Goal: Task Accomplishment & Management: Complete application form

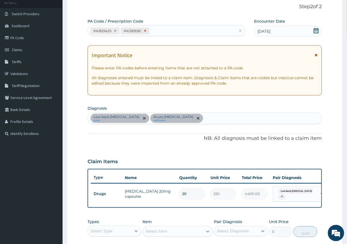
click at [145, 32] on icon at bounding box center [145, 31] width 4 height 4
type input "10"
type input "2200.00"
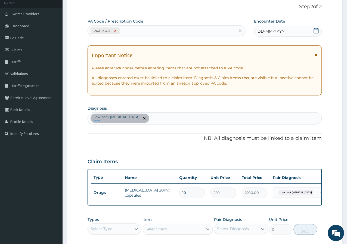
click at [117, 31] on div at bounding box center [115, 31] width 6 height 6
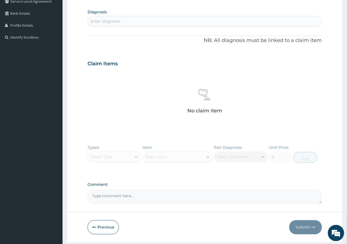
scroll to position [146, 0]
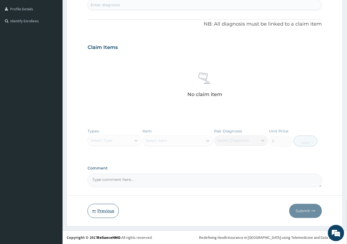
click at [96, 212] on icon "button" at bounding box center [94, 211] width 4 height 4
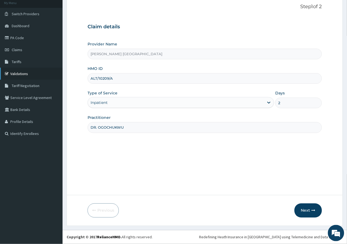
drag, startPoint x: 119, startPoint y: 79, endPoint x: 51, endPoint y: 72, distance: 69.2
click at [53, 74] on div "R EL Toggle navigation Rosa Mystica Hospital Rosa Mystica Hospital - rosamystic…" at bounding box center [173, 105] width 347 height 277
type input "SLB/10209/C"
click at [102, 105] on div "Inpatient" at bounding box center [99, 102] width 17 height 5
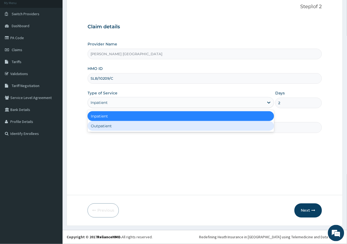
click at [100, 124] on div "Outpatient" at bounding box center [181, 126] width 187 height 10
type input "1"
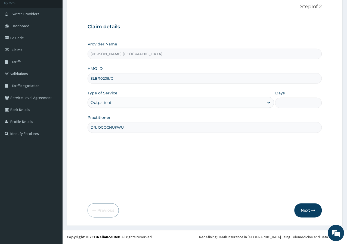
click at [138, 131] on input "DR. OGOCHUKWU" at bounding box center [205, 127] width 234 height 11
drag, startPoint x: 116, startPoint y: 128, endPoint x: 77, endPoint y: 128, distance: 39.2
click at [77, 128] on form "Step 1 of 2 Claim details Provider Name ROSA MYSTICA HOSPITAL HMO ID SLB/10209/…" at bounding box center [205, 110] width 276 height 231
click at [96, 123] on input "Practitioner" at bounding box center [205, 127] width 234 height 11
type input "DR NKEMDIRIM"
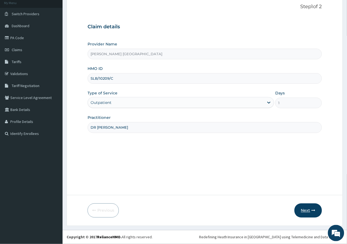
click at [306, 214] on button "Next" at bounding box center [308, 210] width 27 height 14
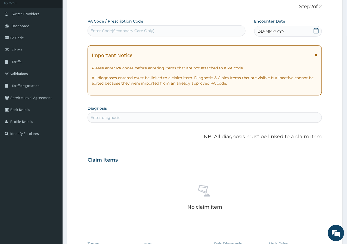
click at [137, 31] on div "Enter Code(Secondary Care Only)" at bounding box center [123, 30] width 64 height 5
type input "PA/208E1E"
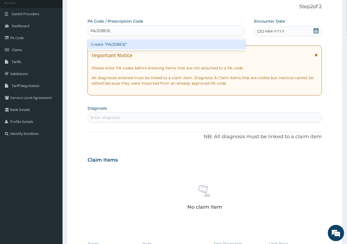
click at [125, 42] on div "Create "PA/208E1E"" at bounding box center [167, 44] width 158 height 10
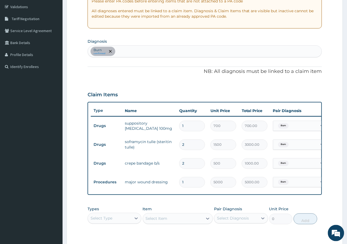
scroll to position [104, 0]
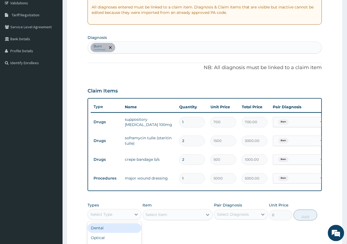
click at [117, 219] on div "Select Type" at bounding box center [110, 214] width 44 height 9
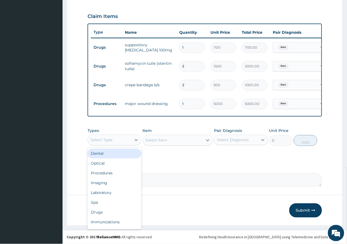
scroll to position [183, 0]
click at [119, 172] on div "Procedures" at bounding box center [115, 173] width 54 height 10
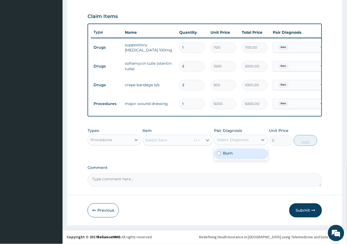
click at [234, 141] on div "Select Diagnosis" at bounding box center [233, 139] width 32 height 5
click at [233, 153] on div "Burn" at bounding box center [241, 153] width 54 height 11
checkbox input "true"
click at [199, 164] on div "PA Code / Prescription Code PA/208E1E Encounter Date 06-10-2025 Important Notic…" at bounding box center [205, 30] width 234 height 314
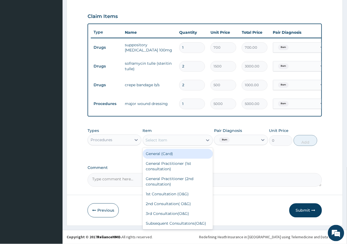
click at [208, 142] on icon at bounding box center [207, 140] width 5 height 5
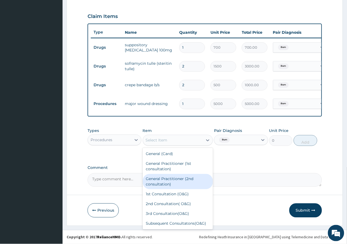
click at [175, 176] on div "General Practitioner (2nd consultation)" at bounding box center [178, 181] width 70 height 15
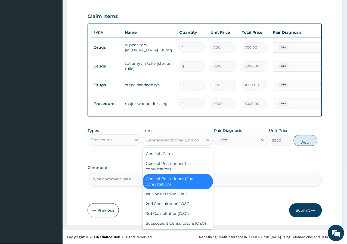
click at [194, 144] on div "General Practitioner (2nd consultation)" at bounding box center [173, 140] width 60 height 9
click at [186, 163] on div "General Practitioner (1st consultation)" at bounding box center [178, 166] width 70 height 15
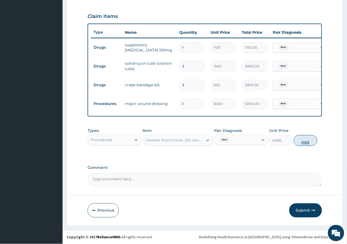
click at [302, 142] on button "Add" at bounding box center [305, 140] width 23 height 11
type input "0"
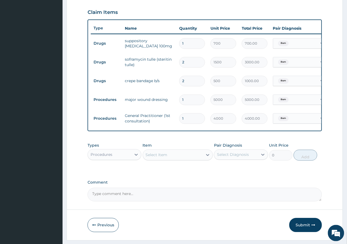
click at [179, 159] on div "Select Item" at bounding box center [173, 155] width 60 height 9
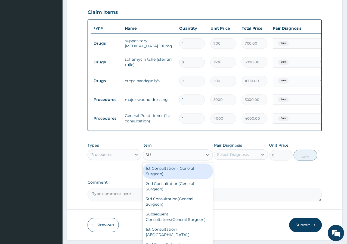
type input "S"
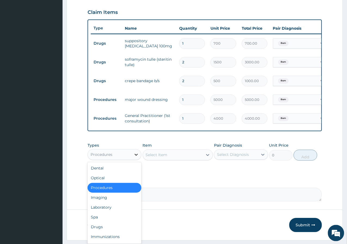
click at [140, 160] on div at bounding box center [136, 155] width 10 height 10
click at [105, 229] on div "Drugs" at bounding box center [115, 227] width 54 height 10
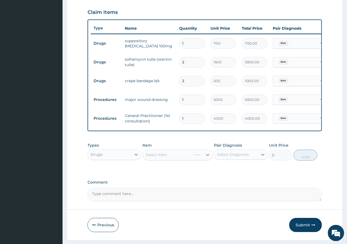
scroll to position [202, 0]
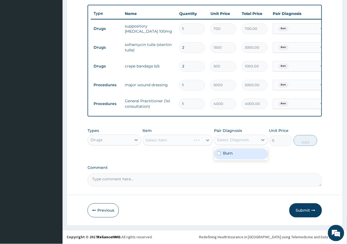
click at [237, 142] on div "Select Diagnosis" at bounding box center [233, 139] width 32 height 5
click at [226, 157] on div "Burn" at bounding box center [241, 153] width 54 height 11
checkbox input "true"
click at [192, 153] on div "Types Drugs Item Select Item Pair Diagnosis Burn Unit Price 0 Add" at bounding box center [205, 141] width 234 height 32
click at [194, 142] on div "Select Item" at bounding box center [173, 140] width 60 height 9
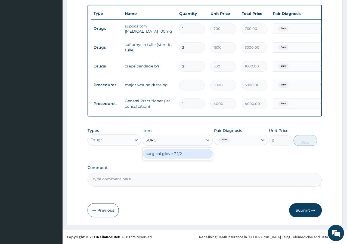
type input "SURGI"
click at [194, 154] on div "surgical glove 7 1/2" at bounding box center [178, 154] width 70 height 10
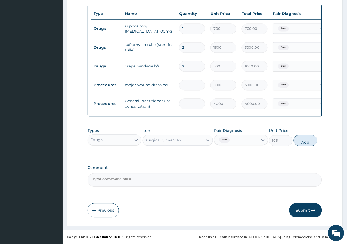
click at [299, 144] on button "Add" at bounding box center [305, 140] width 23 height 11
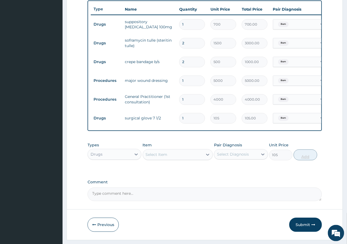
type input "0"
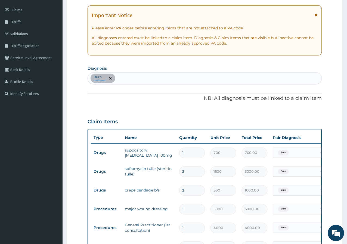
scroll to position [100, 0]
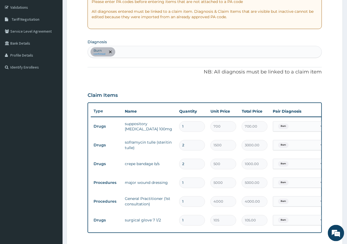
click at [153, 54] on div "Burn confirmed" at bounding box center [205, 51] width 234 height 11
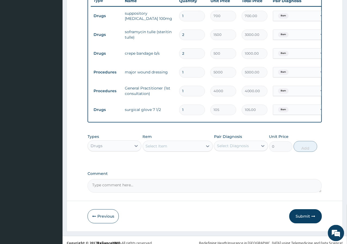
scroll to position [221, 0]
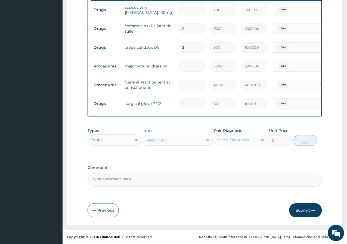
click at [304, 209] on button "Submit" at bounding box center [305, 210] width 33 height 14
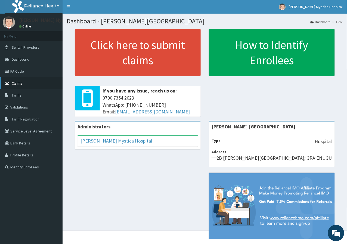
click at [19, 82] on span "Claims" at bounding box center [17, 83] width 11 height 5
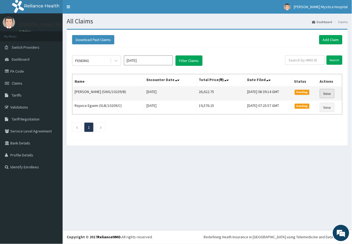
click at [324, 92] on link "View" at bounding box center [327, 93] width 15 height 9
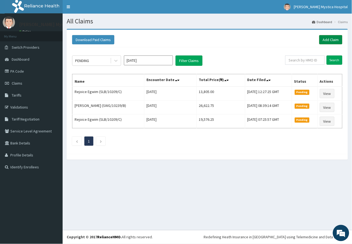
click at [325, 38] on link "Add Claim" at bounding box center [330, 39] width 23 height 9
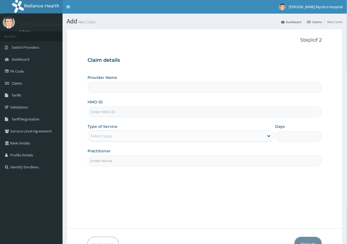
click at [119, 110] on input "HMO ID" at bounding box center [205, 112] width 234 height 11
type input "SLB/10"
type input "[PERSON_NAME] [GEOGRAPHIC_DATA]"
type input "SLB/10209/A"
click at [116, 130] on div "Type of Service Select type" at bounding box center [181, 133] width 187 height 18
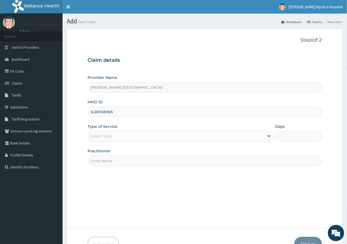
click at [119, 137] on div "Select type" at bounding box center [176, 136] width 176 height 9
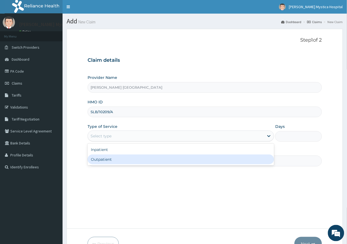
click at [110, 154] on div "Outpatient" at bounding box center [181, 159] width 187 height 10
type input "1"
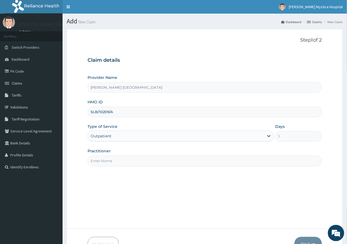
click at [113, 160] on input "Practitioner" at bounding box center [205, 161] width 234 height 11
click at [116, 164] on input "Practitioner" at bounding box center [205, 161] width 234 height 11
type input "DR IKEKPEAZU"
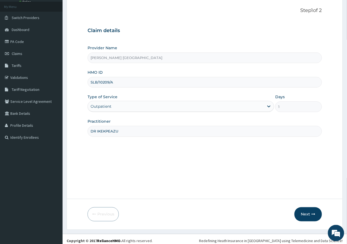
scroll to position [33, 0]
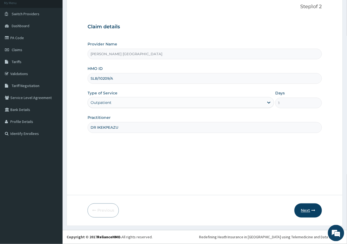
click at [303, 211] on button "Next" at bounding box center [308, 210] width 27 height 14
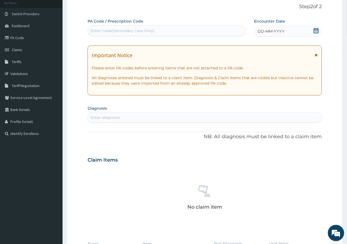
click at [275, 32] on span "DD-MM-YYYY" at bounding box center [271, 31] width 27 height 5
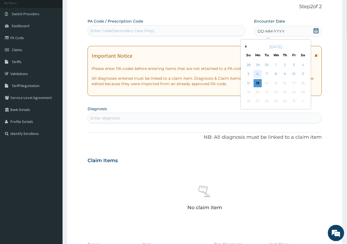
click at [258, 73] on div "6" at bounding box center [258, 74] width 8 height 8
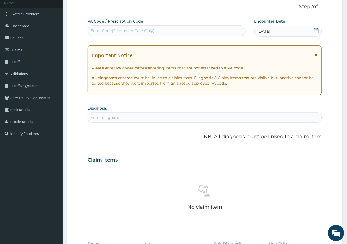
click at [128, 120] on div "Enter diagnosis" at bounding box center [205, 117] width 234 height 9
type input "UPPER"
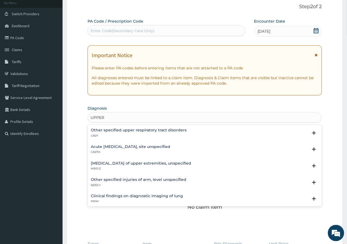
click at [165, 147] on h4 "Acute upper respiratory infection, site unspecified" at bounding box center [130, 147] width 79 height 4
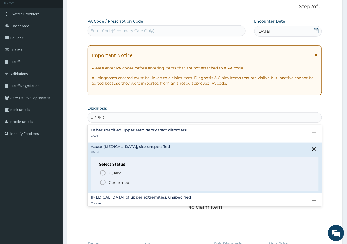
drag, startPoint x: 109, startPoint y: 171, endPoint x: 112, endPoint y: 182, distance: 10.9
click at [112, 182] on div "Query Query covers suspected (?), Keep in view (kiv), Ruled out (r/o) Confirmed" at bounding box center [205, 177] width 212 height 17
click at [112, 182] on p "Confirmed" at bounding box center [119, 182] width 20 height 5
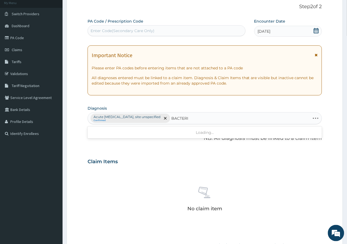
type input "BACTERIA"
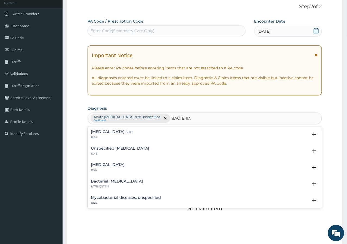
click at [133, 137] on p "1C41" at bounding box center [112, 137] width 42 height 4
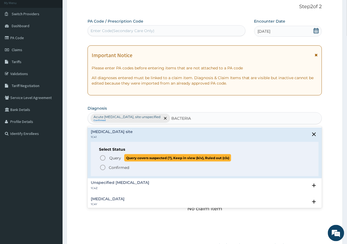
click at [108, 156] on span "Query Query covers suspected (?), Keep in view (kiv), Ruled out (r/o)" at bounding box center [205, 157] width 211 height 7
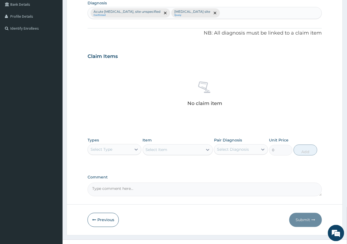
scroll to position [148, 0]
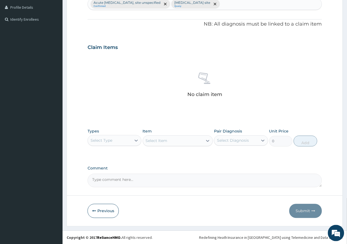
click at [128, 149] on div "Types Select Type Item Select Item Pair Diagnosis Select Diagnosis Unit Price 0…" at bounding box center [205, 142] width 234 height 32
click at [128, 143] on div "Select Type" at bounding box center [110, 140] width 44 height 9
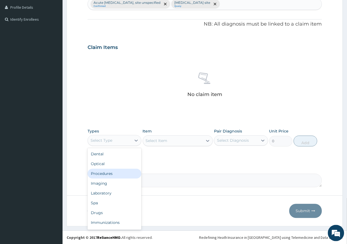
click at [120, 172] on div "Procedures" at bounding box center [115, 174] width 54 height 10
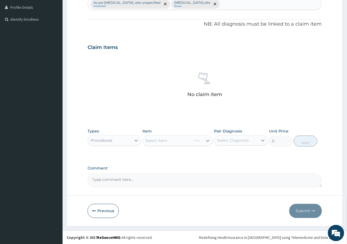
click at [243, 142] on div "Select Diagnosis" at bounding box center [233, 140] width 32 height 5
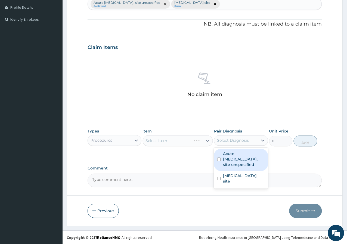
click at [233, 158] on label "Acute upper respiratory infection, site unspecified" at bounding box center [244, 159] width 42 height 16
checkbox input "true"
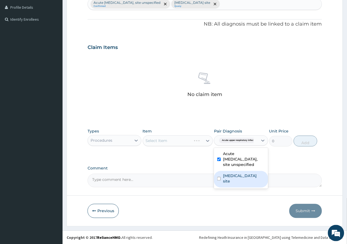
drag, startPoint x: 225, startPoint y: 178, endPoint x: 204, endPoint y: 172, distance: 21.7
click at [222, 178] on div "Bacterial infection of unspecified site" at bounding box center [241, 179] width 54 height 17
checkbox input "true"
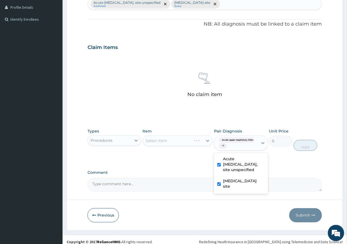
click at [199, 169] on div "PA Code / Prescription Code Enter Code(Secondary Care Only) Encounter Date 06-1…" at bounding box center [205, 47] width 234 height 287
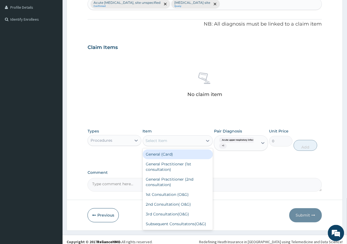
click at [176, 144] on div "Select Item" at bounding box center [173, 141] width 60 height 9
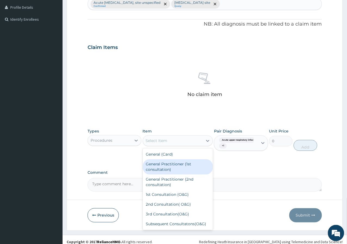
drag, startPoint x: 174, startPoint y: 162, endPoint x: 209, endPoint y: 160, distance: 34.9
click at [173, 163] on div "General Practitioner (1st consultation)" at bounding box center [178, 166] width 70 height 15
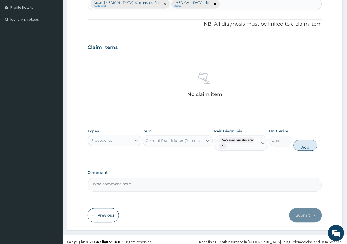
click at [307, 140] on button "Add" at bounding box center [305, 145] width 23 height 11
type input "0"
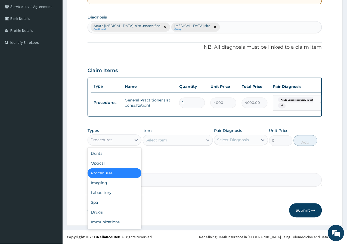
click at [121, 142] on div "Procedures" at bounding box center [110, 140] width 44 height 9
click at [110, 209] on div "Drugs" at bounding box center [115, 212] width 54 height 10
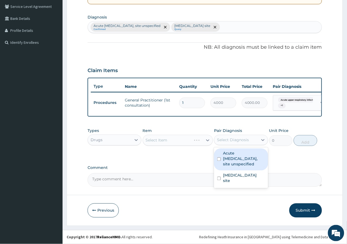
click at [254, 140] on div "Select Diagnosis" at bounding box center [236, 140] width 44 height 9
drag, startPoint x: 241, startPoint y: 155, endPoint x: 235, endPoint y: 167, distance: 13.5
click at [240, 160] on label "Acute upper respiratory infection, site unspecified" at bounding box center [244, 159] width 42 height 16
checkbox input "true"
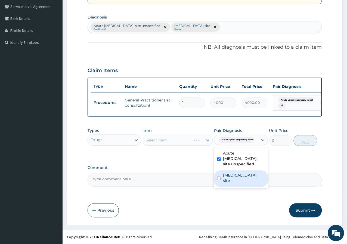
click at [233, 181] on label "Bacterial infection of unspecified site" at bounding box center [244, 178] width 42 height 11
checkbox input "true"
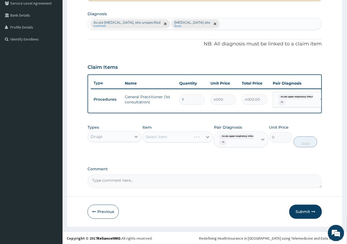
drag, startPoint x: 194, startPoint y: 169, endPoint x: 191, endPoint y: 166, distance: 3.5
click at [194, 168] on div "PA Code / Prescription Code Enter Code(Secondary Care Only) Encounter Date 06-1…" at bounding box center [205, 56] width 234 height 264
click at [240, 139] on span "Acute upper respiratory infect..." at bounding box center [238, 136] width 39 height 5
click at [249, 183] on label "Bacterial infection of unspecified site" at bounding box center [244, 180] width 42 height 11
checkbox input "false"
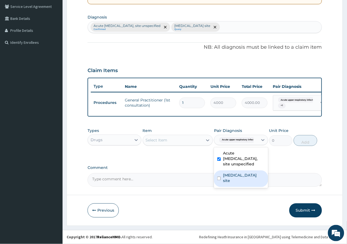
click at [179, 167] on label "Comment" at bounding box center [205, 168] width 234 height 5
click at [179, 173] on textarea "Comment" at bounding box center [205, 180] width 234 height 14
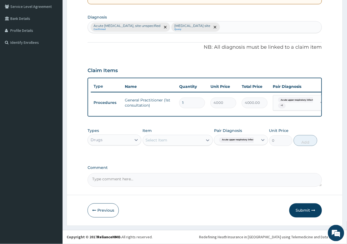
click at [190, 143] on div "Select Item" at bounding box center [173, 140] width 60 height 9
type input "TUXI"
click at [182, 153] on div "COUGH SYRUP TUXIL-N" at bounding box center [178, 154] width 70 height 10
type input "650"
click at [194, 140] on div "COUGH SYRUP TUXIL-N" at bounding box center [173, 140] width 60 height 9
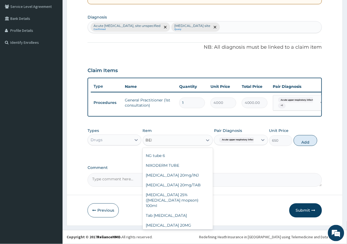
scroll to position [210, 0]
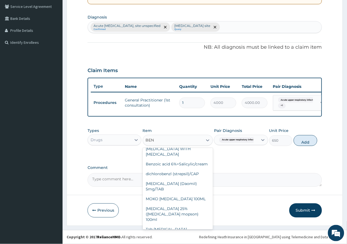
type input "BENY"
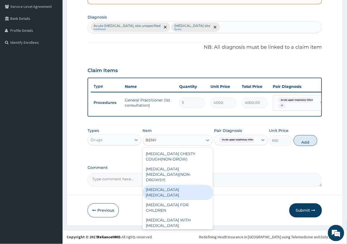
click at [195, 185] on div "BENYLIN EXPECTORANT" at bounding box center [178, 192] width 70 height 15
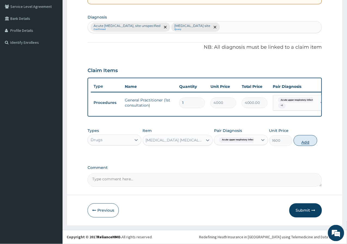
click at [302, 144] on button "Add" at bounding box center [305, 140] width 23 height 11
type input "0"
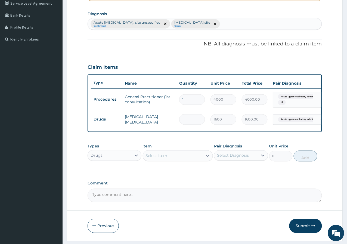
click at [175, 152] on div "Item Select Item" at bounding box center [178, 153] width 70 height 18
click at [179, 160] on div "Select Item" at bounding box center [173, 155] width 60 height 9
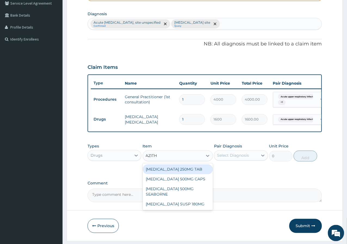
type input "AZITHR"
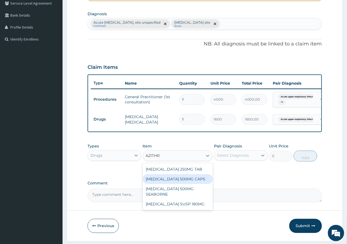
click at [187, 184] on div "AZITHROMYCIN 500MG CAPS" at bounding box center [178, 179] width 70 height 10
type input "250"
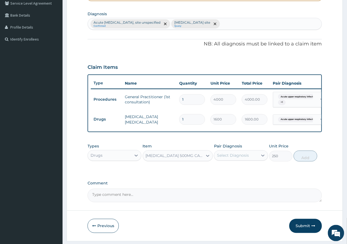
click at [244, 158] on div "Select Diagnosis" at bounding box center [233, 155] width 32 height 5
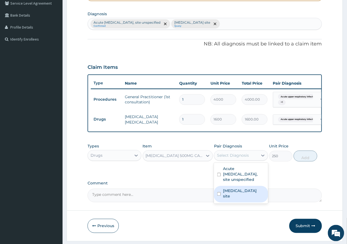
click at [231, 194] on label "Bacterial infection of unspecified site" at bounding box center [244, 193] width 42 height 11
checkbox input "true"
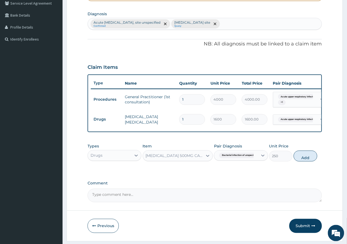
click at [306, 186] on label "Comment" at bounding box center [205, 183] width 234 height 5
click at [306, 189] on textarea "Comment" at bounding box center [205, 196] width 234 height 14
click at [233, 157] on span "Bacterial infection of unspeci..." at bounding box center [238, 155] width 39 height 5
drag, startPoint x: 285, startPoint y: 176, endPoint x: 293, endPoint y: 167, distance: 12.1
click at [285, 176] on div "PA Code / Prescription Code Enter Code(Secondary Care Only) Encounter Date 06-1…" at bounding box center [205, 63] width 234 height 278
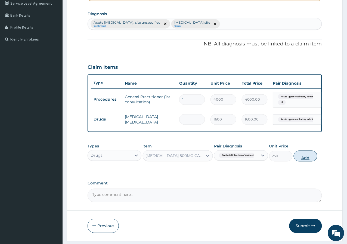
click at [305, 159] on button "Add" at bounding box center [305, 156] width 23 height 11
type input "0"
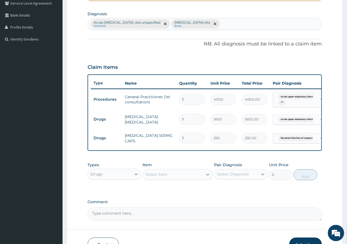
type input "10"
type input "2500.00"
type input "10"
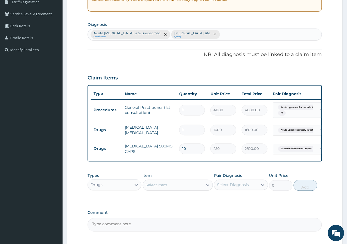
scroll to position [128, 0]
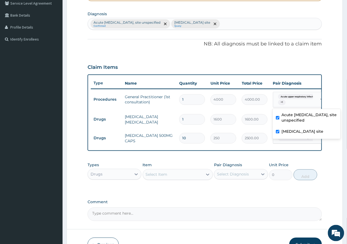
click at [281, 95] on span "Acute upper respiratory infect..." at bounding box center [297, 96] width 39 height 5
click at [275, 75] on div "Type Name Quantity Unit Price Total Price Pair Diagnosis Actions Procedures Gen…" at bounding box center [205, 113] width 234 height 77
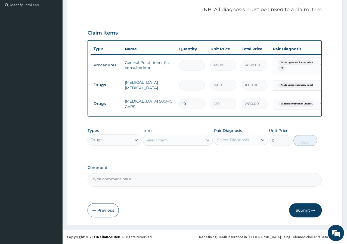
click at [309, 211] on button "Submit" at bounding box center [305, 210] width 33 height 14
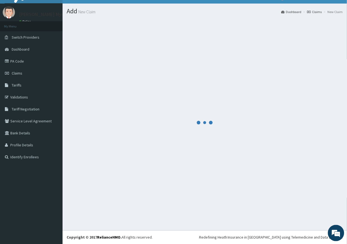
scroll to position [166, 0]
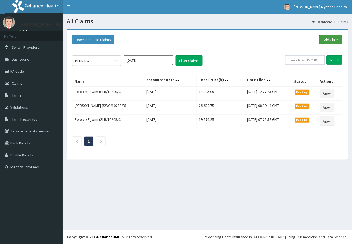
click at [330, 41] on link "Add Claim" at bounding box center [330, 39] width 23 height 9
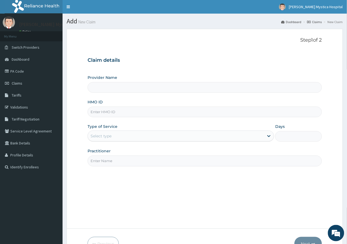
click at [114, 115] on input "HMO ID" at bounding box center [205, 112] width 234 height 11
type input "LEP/10025"
type input "[PERSON_NAME] [GEOGRAPHIC_DATA]"
type input "LEP/10025/B"
click at [116, 138] on div "Select type" at bounding box center [176, 136] width 176 height 9
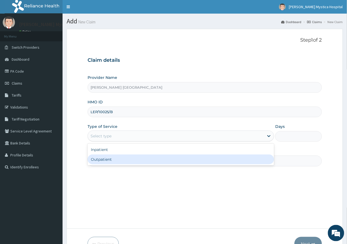
click at [110, 158] on div "Outpatient" at bounding box center [181, 159] width 187 height 10
type input "1"
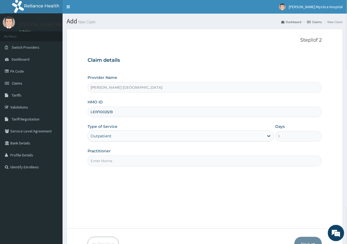
click at [123, 163] on input "Practitioner" at bounding box center [205, 161] width 234 height 11
type input "DR. OGOCHUKWU"
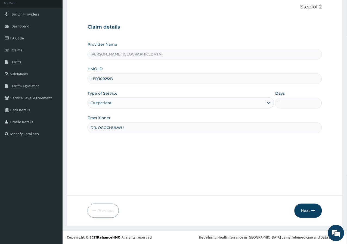
scroll to position [33, 0]
click at [317, 211] on button "Next" at bounding box center [308, 210] width 27 height 14
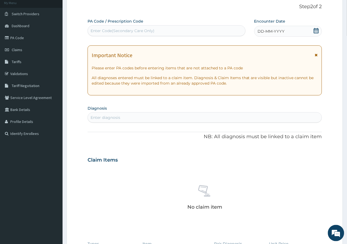
click at [126, 29] on div "Enter Code(Secondary Care Only)" at bounding box center [123, 30] width 64 height 5
drag, startPoint x: 96, startPoint y: 30, endPoint x: 98, endPoint y: 43, distance: 13.0
click at [96, 30] on input "PA6BB4D3" at bounding box center [102, 30] width 22 height 5
type input "PA/6BB4D3"
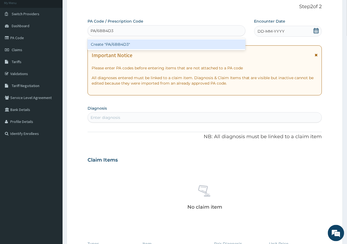
click at [117, 45] on div "Create "PA/6BB4D3"" at bounding box center [167, 44] width 158 height 10
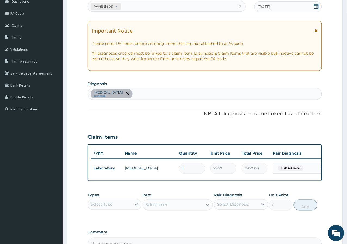
scroll to position [94, 0]
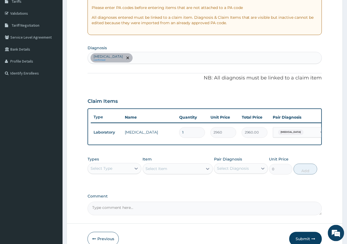
click at [154, 60] on div "Peptic ulcer confirmed" at bounding box center [205, 57] width 234 height 11
type input "M"
type input "S"
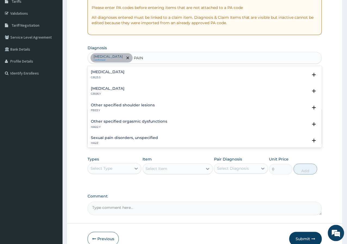
scroll to position [695, 0]
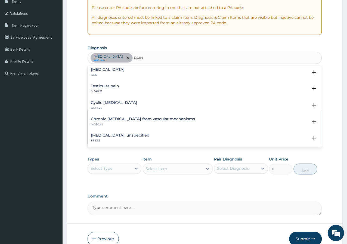
type input "PAIN"
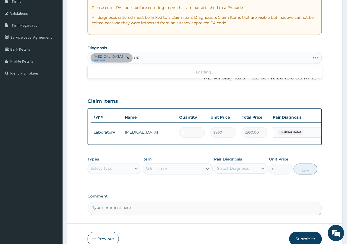
type input "U"
type input "BACK PAIN"
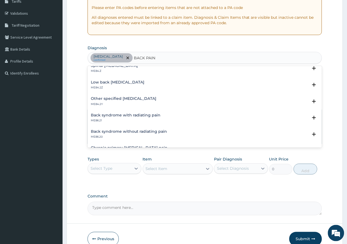
scroll to position [0, 0]
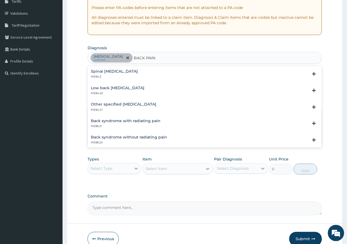
click at [137, 91] on p "ME84.2Z" at bounding box center [118, 93] width 54 height 4
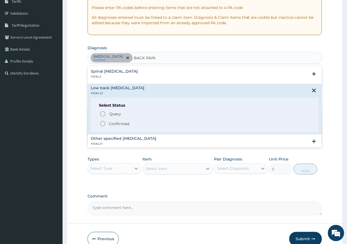
click at [112, 123] on p "Confirmed" at bounding box center [119, 123] width 20 height 5
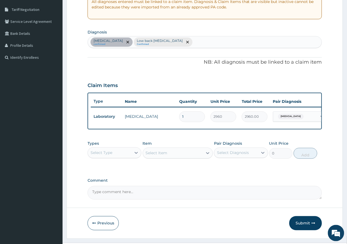
scroll to position [124, 0]
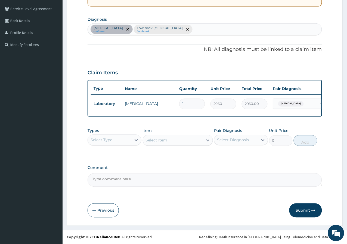
click at [277, 101] on div "[MEDICAL_DATA]" at bounding box center [290, 103] width 29 height 7
click at [184, 125] on div "PA Code / Prescription Code PA/6BB4D3 Encounter Date 06-10-2025 Important Notic…" at bounding box center [205, 58] width 234 height 257
click at [130, 144] on div "Select Type" at bounding box center [110, 140] width 44 height 9
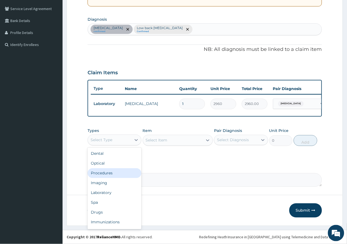
click at [118, 173] on div "Procedures" at bounding box center [115, 173] width 54 height 10
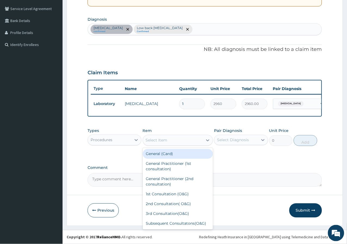
click at [159, 143] on div "Select Item" at bounding box center [157, 140] width 22 height 5
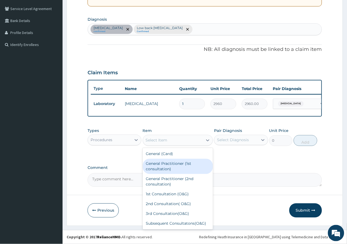
click at [171, 164] on div "General Practitioner (1st consultation)" at bounding box center [178, 166] width 70 height 15
type input "4000"
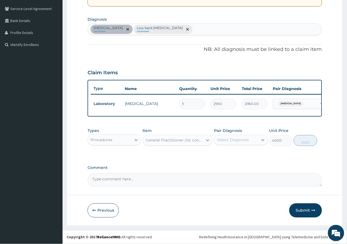
click at [242, 149] on div "Types Procedures Item option General Practitioner (1st consultation), selected.…" at bounding box center [205, 136] width 234 height 23
click at [245, 144] on div "Select Diagnosis" at bounding box center [236, 140] width 44 height 9
click at [244, 156] on label "Peptic ulcer" at bounding box center [240, 153] width 34 height 5
checkbox input "true"
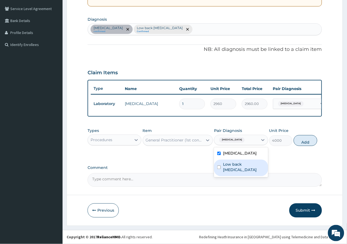
click at [242, 168] on label "Low back pain, unspecified" at bounding box center [244, 167] width 42 height 11
checkbox input "true"
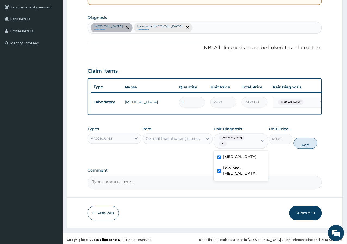
click at [308, 144] on button "Add" at bounding box center [305, 143] width 23 height 11
type input "0"
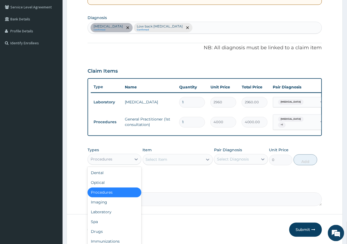
click at [119, 163] on div "Procedures" at bounding box center [110, 159] width 44 height 9
click at [123, 231] on div "Drugs" at bounding box center [115, 232] width 54 height 10
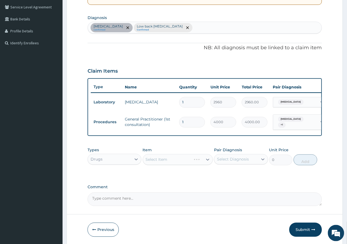
click at [239, 164] on div "Select Diagnosis" at bounding box center [236, 159] width 44 height 9
click at [237, 173] on label "Peptic ulcer" at bounding box center [240, 172] width 34 height 5
checkbox input "true"
click at [189, 185] on div "PA Code / Prescription Code PA/6BB4D3 Encounter Date 06-10-2025 Important Notic…" at bounding box center [205, 67] width 234 height 278
click at [168, 164] on div "Select Item" at bounding box center [173, 159] width 60 height 9
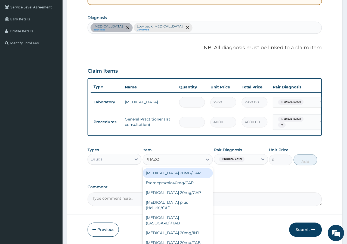
type input "PRAZOLE"
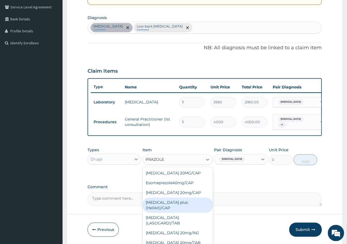
scroll to position [67, 0]
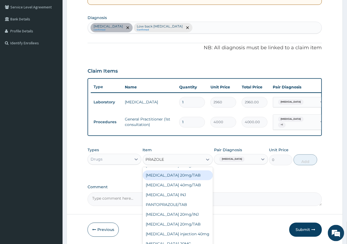
click at [194, 175] on div "OMEPRAZOLE 20mg/TAB" at bounding box center [178, 176] width 70 height 10
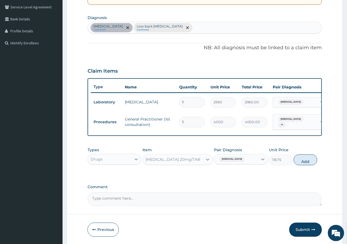
click at [226, 159] on span "Peptic ulcer" at bounding box center [232, 159] width 26 height 5
click at [279, 184] on div "PA Code / Prescription Code PA/6BB4D3 Encounter Date 06-10-2025 Important Notic…" at bounding box center [205, 67] width 234 height 278
click at [303, 159] on button "Add" at bounding box center [305, 159] width 23 height 11
type input "0"
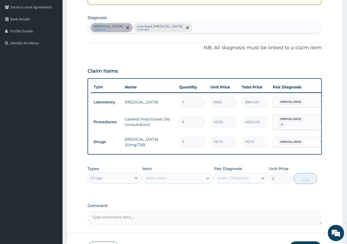
click at [158, 183] on div "Select Item" at bounding box center [173, 178] width 60 height 9
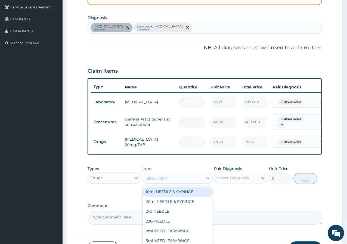
click at [186, 140] on input "1" at bounding box center [192, 142] width 26 height 11
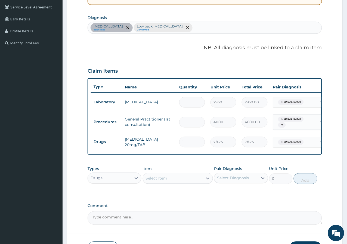
type input "14"
type input "1102.50"
type input "14"
click at [172, 176] on div "Select Item" at bounding box center [178, 178] width 70 height 11
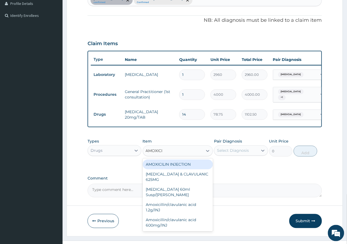
scroll to position [164, 0]
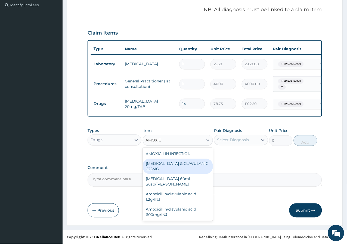
type input "AMOXI"
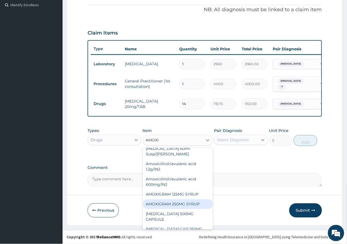
scroll to position [60, 0]
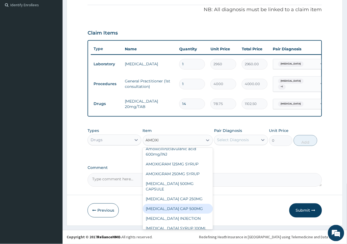
click at [180, 204] on div "AMOXIL CAP 500MG" at bounding box center [178, 209] width 70 height 10
type input "63"
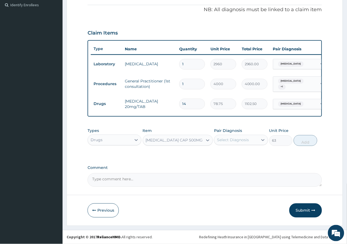
click at [252, 141] on div "Select Diagnosis" at bounding box center [236, 140] width 44 height 9
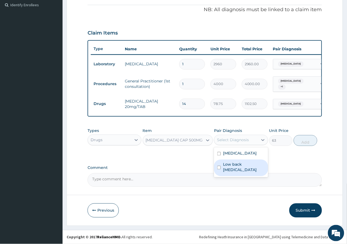
click at [178, 151] on div "Types Drugs Item AMOXIL CAP 500MG Pair Diagnosis option Peptic ulcer, selected.…" at bounding box center [205, 141] width 234 height 32
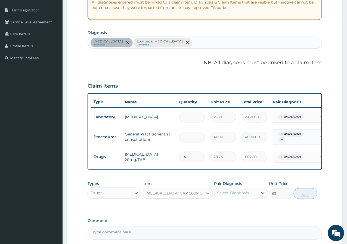
scroll to position [103, 0]
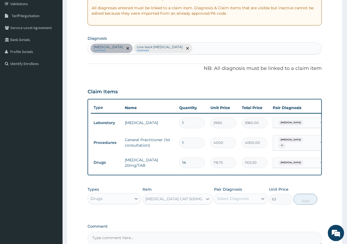
click at [201, 51] on div "Peptic ulcer confirmed Low back pain, unspecified Confirmed" at bounding box center [205, 48] width 234 height 11
type input "BACTERIA"
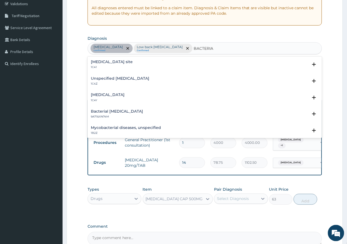
click at [148, 69] on div "Bacterial infection of unspecified site 1C41 Select Status Query Query covers s…" at bounding box center [205, 66] width 228 height 12
click at [133, 68] on p "1C41" at bounding box center [112, 67] width 42 height 4
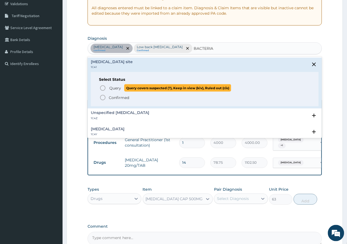
click at [108, 86] on span "Query Query covers suspected (?), Keep in view (kiv), Ruled out (r/o)" at bounding box center [205, 87] width 211 height 7
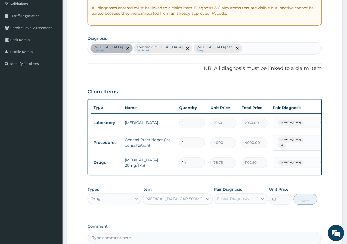
click at [224, 199] on div "Select Diagnosis" at bounding box center [233, 198] width 32 height 5
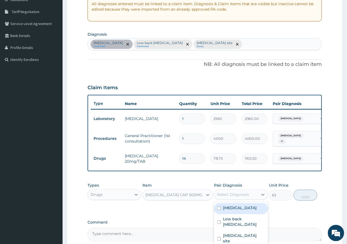
scroll to position [164, 0]
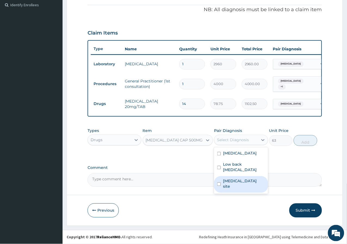
click at [244, 189] on label "Bacterial infection of unspecified site" at bounding box center [244, 183] width 42 height 11
checkbox input "true"
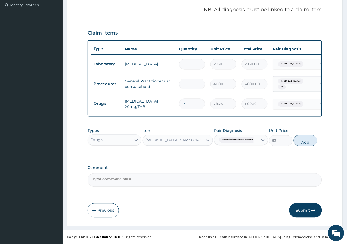
click at [307, 141] on button "Add" at bounding box center [305, 140] width 23 height 11
type input "0"
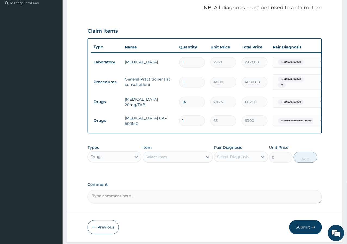
type input "0.00"
type input "2"
type input "126.00"
type input "28"
type input "1764.00"
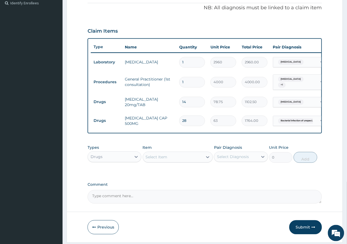
type input "28"
click at [179, 162] on div "Select Item" at bounding box center [173, 157] width 60 height 9
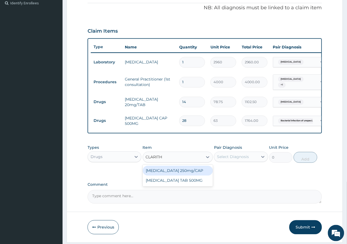
type input "CLARITHR"
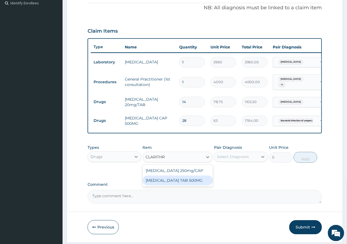
click at [201, 182] on div "CLARITHROMYCIN TAB 500MG" at bounding box center [178, 181] width 70 height 10
type input "250"
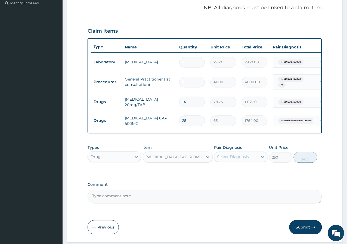
click at [238, 163] on div "Pair Diagnosis Select Diagnosis" at bounding box center [241, 154] width 54 height 18
click at [239, 161] on div "Select Diagnosis" at bounding box center [236, 157] width 44 height 9
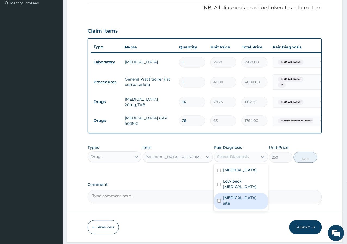
click at [241, 206] on label "Bacterial infection of unspecified site" at bounding box center [244, 200] width 42 height 11
checkbox input "true"
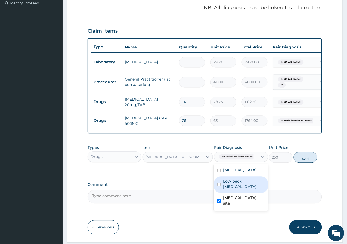
click at [303, 157] on button "Add" at bounding box center [305, 157] width 23 height 11
type input "0"
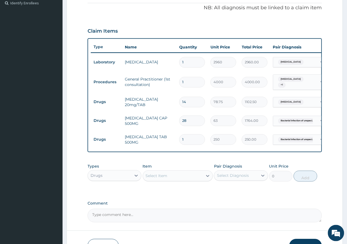
type input "14"
type input "3500.00"
type input "14"
click at [177, 180] on div "Select Item" at bounding box center [173, 176] width 60 height 9
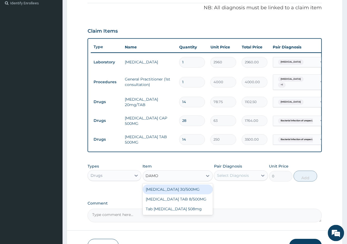
type input "DAMOL"
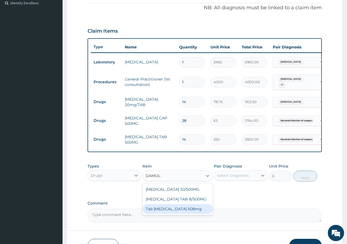
click at [180, 212] on div "Tab co-codamol 508mg" at bounding box center [178, 209] width 70 height 10
type input "300"
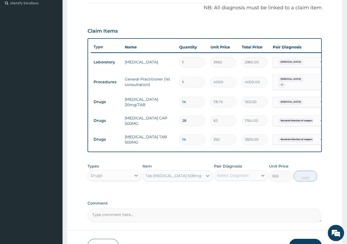
click at [228, 181] on div "Select Diagnosis" at bounding box center [241, 176] width 54 height 10
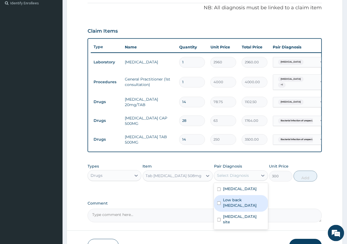
click at [230, 203] on label "Low back pain, unspecified" at bounding box center [244, 202] width 42 height 11
checkbox input "true"
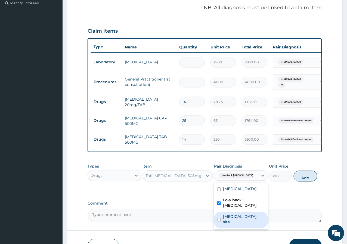
drag, startPoint x: 185, startPoint y: 204, endPoint x: 219, endPoint y: 200, distance: 34.6
click at [185, 204] on label "Comment" at bounding box center [205, 203] width 234 height 5
click at [185, 209] on textarea "Comment" at bounding box center [205, 216] width 234 height 14
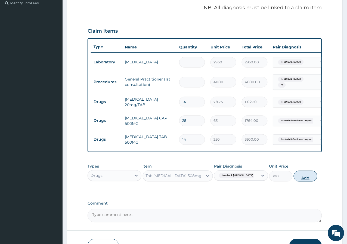
click at [312, 176] on button "Add" at bounding box center [305, 176] width 23 height 11
type input "0"
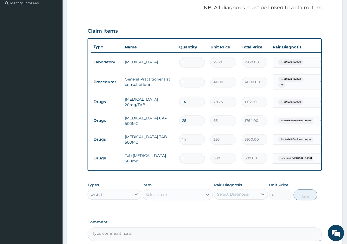
type input "18"
type input "5400.00"
type input "18"
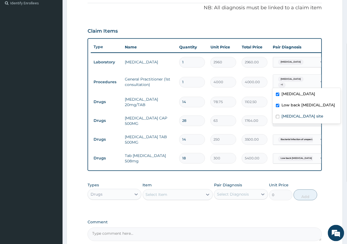
click at [285, 78] on span "Peptic ulcer" at bounding box center [291, 79] width 26 height 5
click at [278, 117] on div "[MEDICAL_DATA] site" at bounding box center [307, 116] width 68 height 11
checkbox input "true"
click at [234, 134] on div "250" at bounding box center [223, 139] width 26 height 11
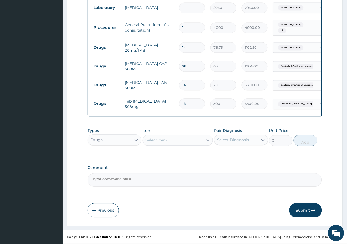
click at [305, 210] on button "Submit" at bounding box center [305, 210] width 33 height 14
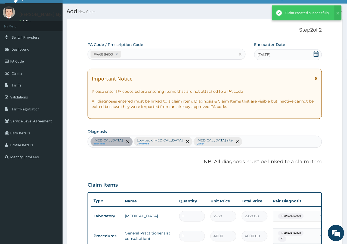
scroll to position [221, 0]
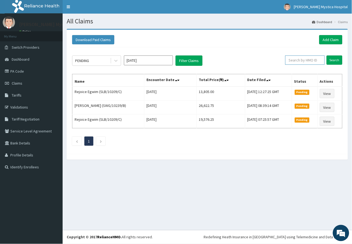
click at [318, 58] on input "text" at bounding box center [304, 59] width 39 height 9
type input "N"
type input "LEP/10025/B"
click at [330, 62] on input "Search" at bounding box center [334, 59] width 16 height 9
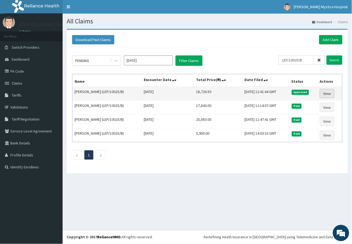
click at [330, 91] on link "View" at bounding box center [327, 93] width 15 height 9
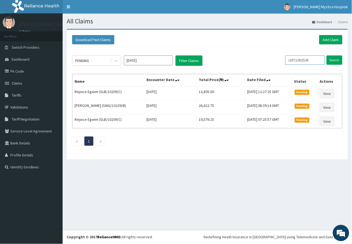
drag, startPoint x: 319, startPoint y: 60, endPoint x: 265, endPoint y: 65, distance: 54.9
click at [265, 65] on div "PENDING Oct 2025 Filter Claims LEP/10025/B Search" at bounding box center [207, 60] width 270 height 10
click at [333, 35] on link "Add Claim" at bounding box center [330, 39] width 23 height 9
type input "S"
type input "LEP/10025/B"
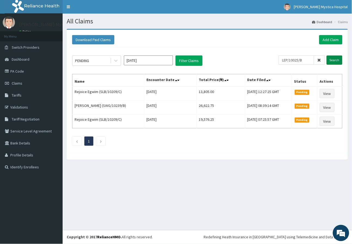
click at [334, 62] on input "Search" at bounding box center [334, 59] width 16 height 9
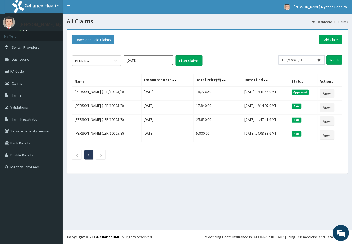
click at [324, 44] on div "Download Paid Claims Add Claim" at bounding box center [206, 39] width 275 height 15
click at [327, 42] on link "Add Claim" at bounding box center [330, 39] width 23 height 9
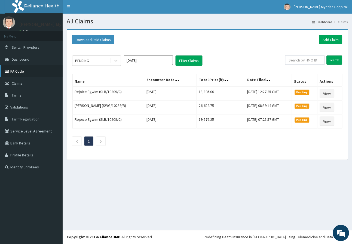
click at [25, 71] on link "PA Code" at bounding box center [31, 71] width 63 height 12
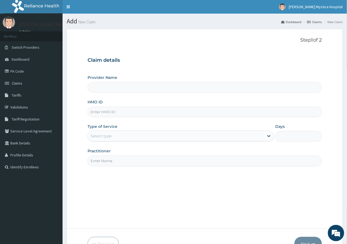
type input "[PERSON_NAME] [GEOGRAPHIC_DATA]"
click at [107, 113] on input "HMO ID" at bounding box center [205, 112] width 234 height 11
paste input "LEP/10025/C"
type input "LEP/10025/C"
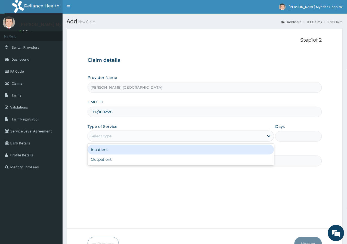
click at [105, 138] on div "Select type" at bounding box center [101, 135] width 21 height 5
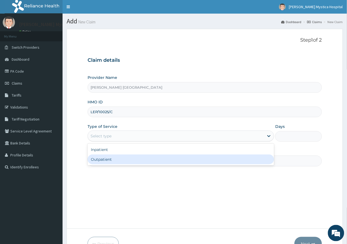
click at [109, 155] on div "Outpatient" at bounding box center [181, 159] width 187 height 10
type input "1"
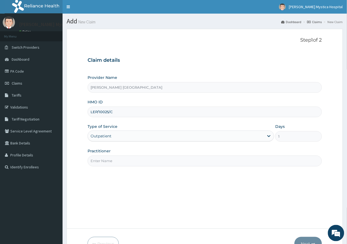
click at [117, 160] on input "Practitioner" at bounding box center [205, 161] width 234 height 11
type input "DR. OGOCHUKWU"
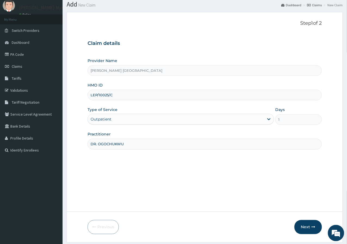
scroll to position [33, 0]
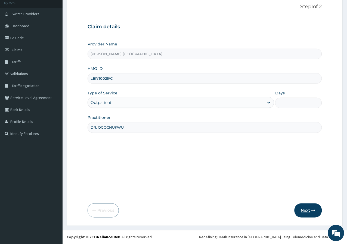
click at [313, 214] on button "Next" at bounding box center [308, 210] width 27 height 14
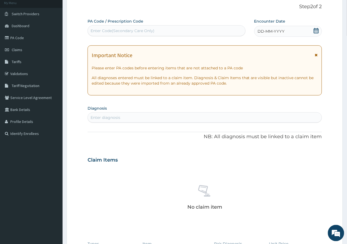
click at [106, 117] on div "Enter diagnosis" at bounding box center [106, 117] width 30 height 5
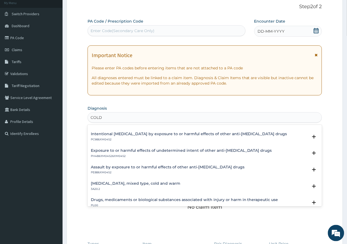
scroll to position [464, 0]
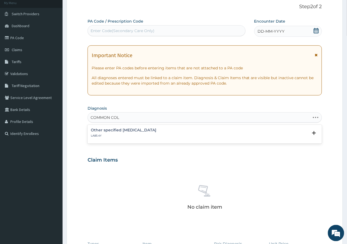
type input "COMMON COLD"
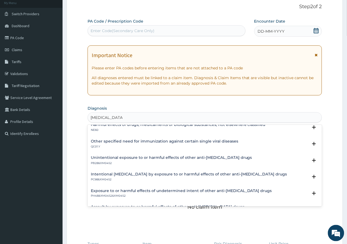
scroll to position [0, 0]
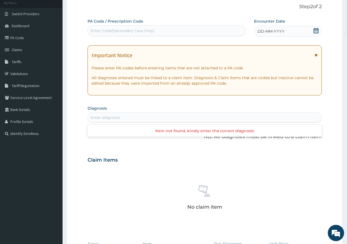
drag, startPoint x: 132, startPoint y: 116, endPoint x: 107, endPoint y: 120, distance: 25.8
click at [107, 120] on div "Enter diagnosis" at bounding box center [205, 117] width 234 height 9
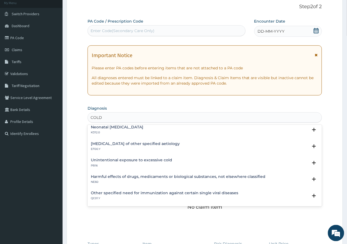
scroll to position [151, 0]
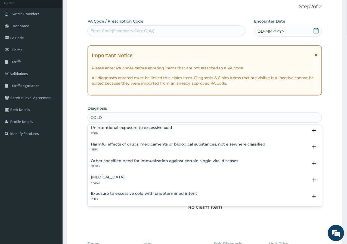
type input "COLD"
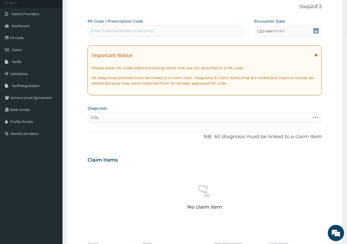
type input "COLD"
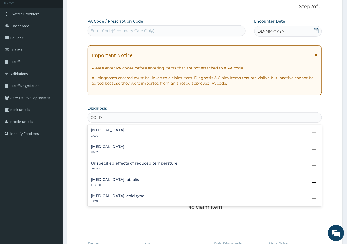
click at [124, 126] on div "Acute nasopharyngitis CA00 Select Status Query Query covers suspected (?), Keep…" at bounding box center [205, 134] width 234 height 17
click at [125, 134] on p "CA00" at bounding box center [108, 136] width 34 height 4
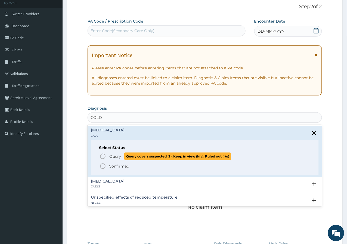
click at [111, 154] on span "Query" at bounding box center [115, 156] width 12 height 5
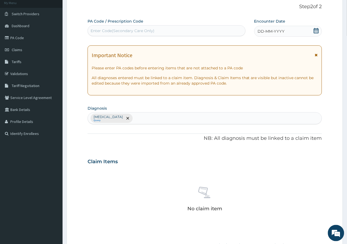
scroll to position [148, 0]
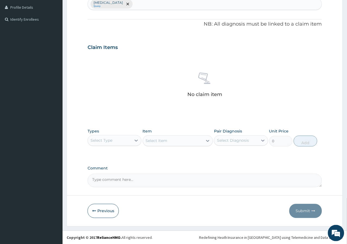
click at [118, 145] on div "Types Select Type" at bounding box center [115, 138] width 54 height 18
click at [120, 143] on div "Select Type" at bounding box center [110, 140] width 44 height 9
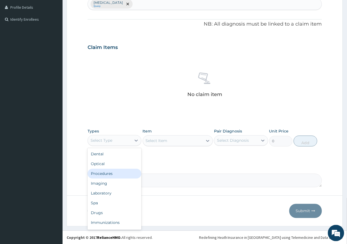
click at [104, 171] on div "Procedures" at bounding box center [115, 174] width 54 height 10
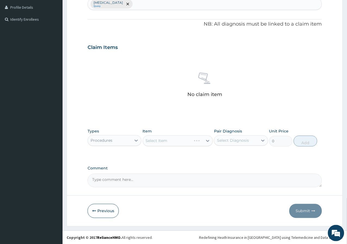
click at [235, 138] on div "Select Diagnosis" at bounding box center [233, 140] width 32 height 5
click at [227, 156] on label "Acute nasopharyngitis" at bounding box center [240, 153] width 34 height 5
checkbox input "true"
click at [200, 157] on div "PA Code / Prescription Code Enter Code(Secondary Care Only) Encounter Date DD-M…" at bounding box center [205, 45] width 234 height 283
click at [208, 143] on icon at bounding box center [207, 140] width 5 height 5
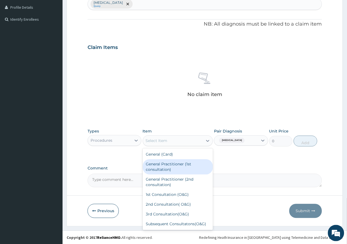
click at [188, 162] on div "General Practitioner (1st consultation)" at bounding box center [178, 166] width 70 height 15
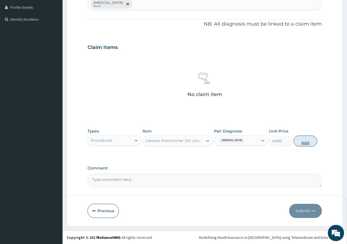
click at [296, 139] on button "Add" at bounding box center [305, 141] width 23 height 11
type input "0"
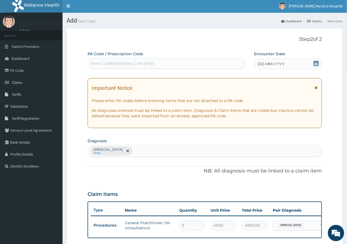
scroll to position [0, 0]
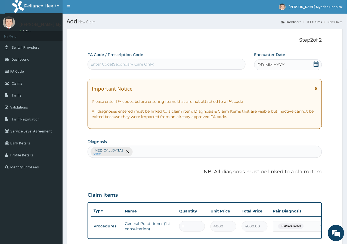
click at [170, 61] on div "Enter Code(Secondary Care Only)" at bounding box center [166, 64] width 157 height 9
type input "PA/E98A7B"
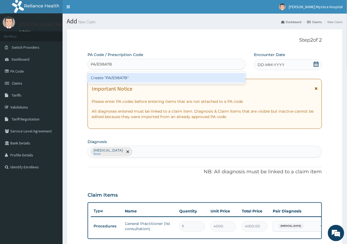
click at [140, 79] on div "Create "PA/E98A7B"" at bounding box center [167, 78] width 158 height 10
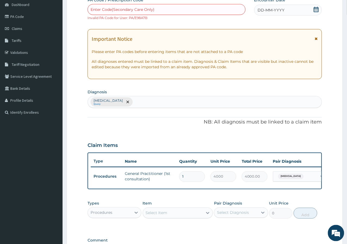
scroll to position [131, 0]
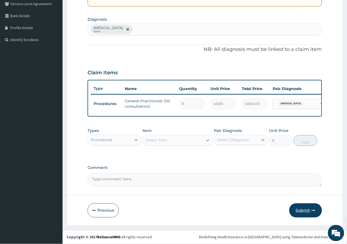
click at [298, 208] on button "Submit" at bounding box center [305, 210] width 33 height 14
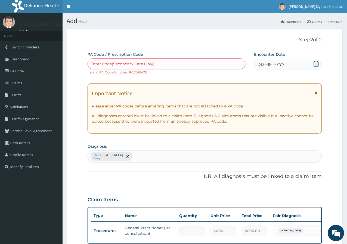
scroll to position [0, 0]
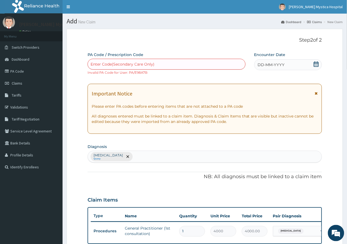
drag, startPoint x: 283, startPoint y: 55, endPoint x: 283, endPoint y: 66, distance: 11.4
click at [283, 57] on label "Encounter Date" at bounding box center [269, 54] width 31 height 5
click at [283, 66] on span "DD-MM-YYYY" at bounding box center [271, 64] width 27 height 5
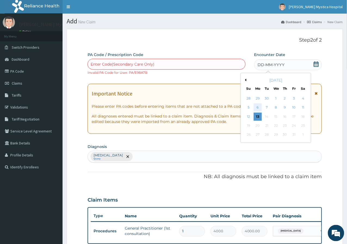
click at [256, 105] on div "6" at bounding box center [258, 108] width 8 height 8
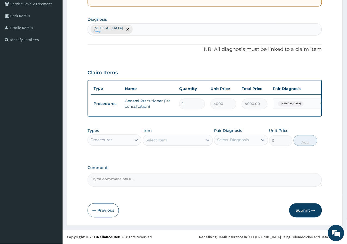
click at [302, 209] on button "Submit" at bounding box center [305, 210] width 33 height 14
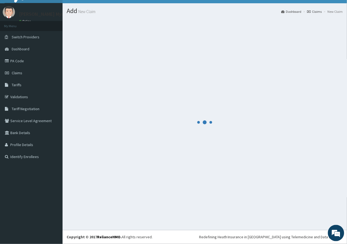
scroll to position [10, 0]
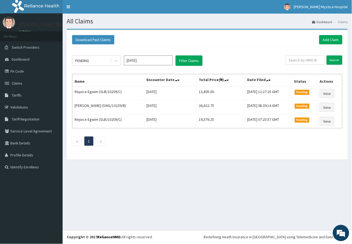
click at [309, 52] on div "PENDING [DATE] Filter Claims Search Name Encounter Date Total Price(₦) Date Fil…" at bounding box center [206, 99] width 275 height 104
click at [321, 42] on link "Add Claim" at bounding box center [330, 39] width 23 height 9
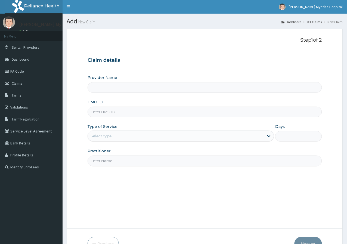
click at [109, 115] on input "HMO ID" at bounding box center [205, 112] width 234 height 11
paste input "LEP/10025/B"
type input "LEP/10025/B"
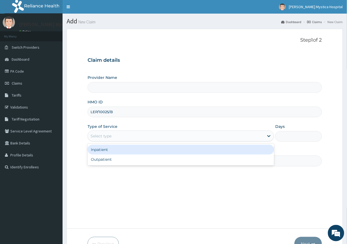
click at [111, 136] on div "Select type" at bounding box center [101, 135] width 21 height 5
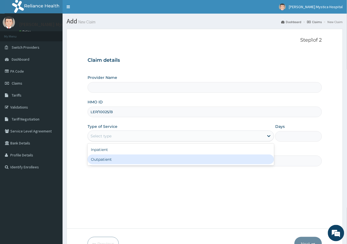
click at [118, 160] on div "Outpatient" at bounding box center [181, 159] width 187 height 10
type input "1"
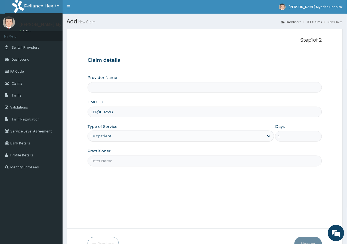
click at [118, 160] on input "Practitioner" at bounding box center [205, 161] width 234 height 11
type input "DR. OGOCHUKWU"
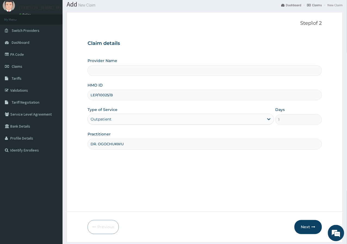
scroll to position [33, 0]
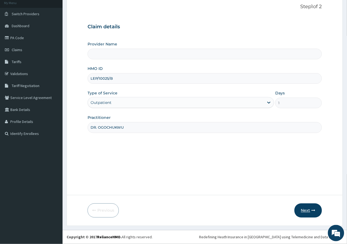
click at [305, 209] on button "Next" at bounding box center [308, 210] width 27 height 14
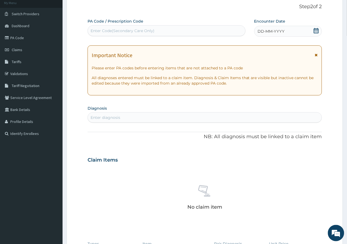
click at [118, 32] on div "Enter Code(Secondary Care Only)" at bounding box center [123, 30] width 64 height 5
type input "PA/E98A7B"
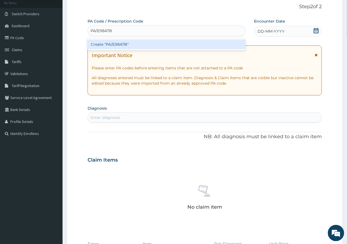
click at [118, 41] on div "Create "PA/E98A7B"" at bounding box center [167, 44] width 158 height 10
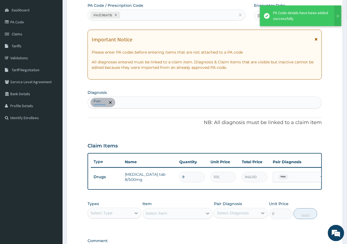
scroll to position [64, 0]
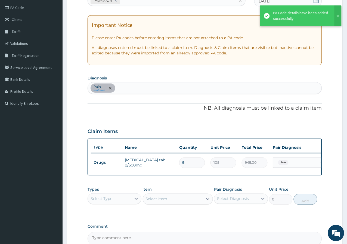
click at [178, 207] on div "Types Select Type Item Select Item Pair Diagnosis Select Diagnosis Unit Price 0…" at bounding box center [205, 195] width 234 height 23
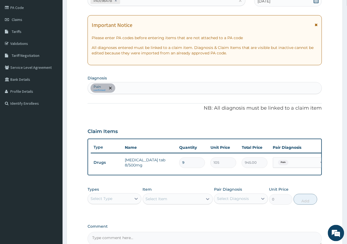
click at [178, 202] on div "Select Item" at bounding box center [178, 199] width 70 height 11
click at [194, 202] on div "Select Item" at bounding box center [178, 199] width 70 height 11
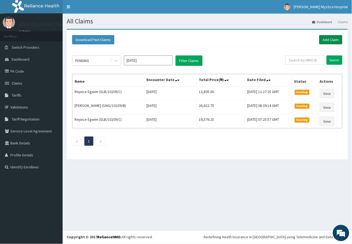
click at [331, 39] on link "Add Claim" at bounding box center [330, 39] width 23 height 9
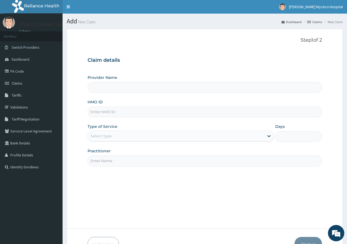
type input "[PERSON_NAME] [GEOGRAPHIC_DATA]"
click at [106, 111] on input "HMO ID" at bounding box center [205, 112] width 234 height 11
paste input "LEP/10025/B"
type input "LEP/10025/D"
click at [117, 136] on div "Select type" at bounding box center [176, 136] width 176 height 9
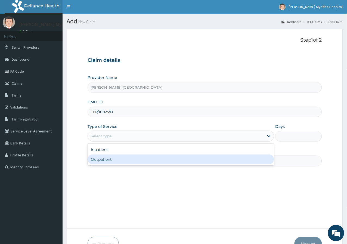
click at [100, 158] on div "Outpatient" at bounding box center [181, 159] width 187 height 10
type input "1"
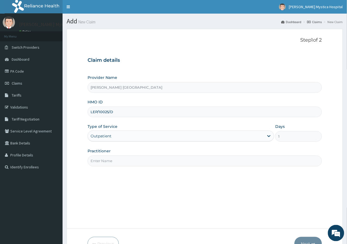
drag, startPoint x: 101, startPoint y: 165, endPoint x: 106, endPoint y: 150, distance: 15.7
click at [101, 165] on input "Practitioner" at bounding box center [205, 161] width 234 height 11
drag, startPoint x: 100, startPoint y: 154, endPoint x: 102, endPoint y: 159, distance: 4.8
click at [100, 156] on div "Practitioner" at bounding box center [205, 157] width 234 height 18
click at [104, 161] on input "Practitioner" at bounding box center [205, 161] width 234 height 11
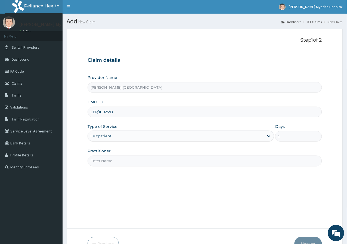
type input "DR. OGOCHUKWU"
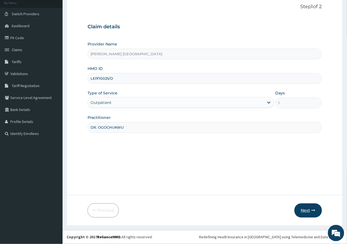
click at [310, 209] on button "Next" at bounding box center [308, 210] width 27 height 14
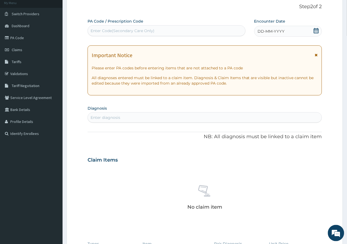
click at [280, 27] on div "DD-MM-YYYY" at bounding box center [288, 31] width 68 height 11
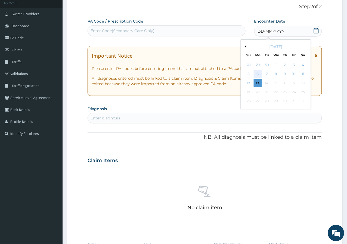
click at [259, 76] on div "6" at bounding box center [258, 74] width 8 height 8
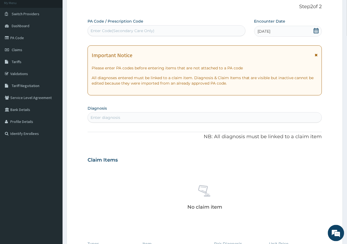
click at [128, 115] on div "Enter diagnosis" at bounding box center [205, 117] width 234 height 9
type input "COLD"
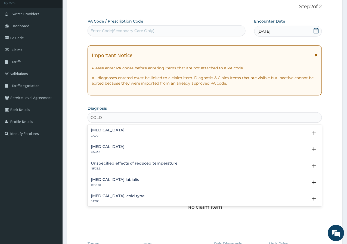
click at [124, 133] on div "Acute nasopharyngitis CA00" at bounding box center [108, 133] width 34 height 10
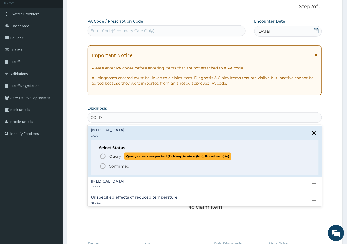
click at [118, 156] on span "Query" at bounding box center [115, 156] width 12 height 5
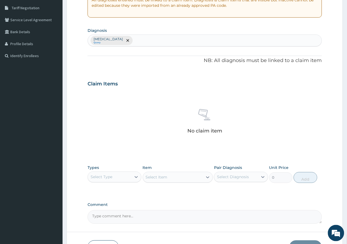
scroll to position [148, 0]
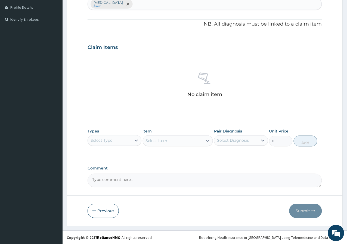
click at [125, 142] on div "Select Type" at bounding box center [110, 140] width 44 height 9
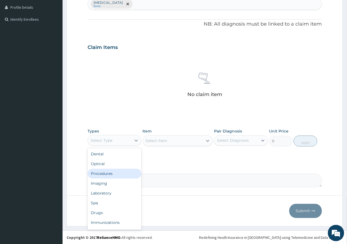
click at [111, 173] on div "Procedures" at bounding box center [115, 174] width 54 height 10
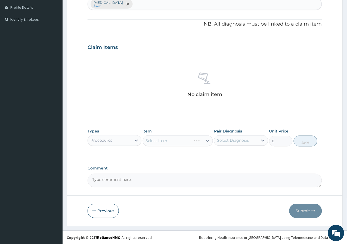
click at [209, 139] on div "Select Item" at bounding box center [178, 140] width 70 height 11
click at [240, 145] on div "Select Diagnosis" at bounding box center [241, 140] width 54 height 10
drag, startPoint x: 237, startPoint y: 159, endPoint x: 199, endPoint y: 159, distance: 38.1
click at [237, 157] on label "Acute nasopharyngitis" at bounding box center [240, 153] width 34 height 5
checkbox input "true"
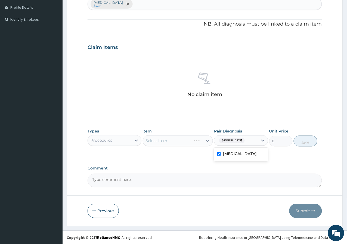
click at [168, 161] on div "PA Code / Prescription Code Enter Code(Secondary Care Only) Encounter Date 06-1…" at bounding box center [205, 45] width 234 height 283
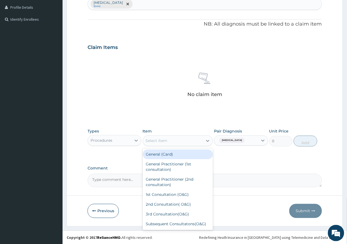
click at [178, 142] on div "Select Item" at bounding box center [173, 141] width 60 height 9
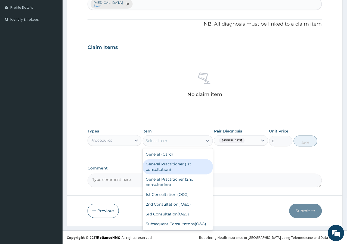
click at [181, 167] on div "General Practitioner (1st consultation)" at bounding box center [178, 166] width 70 height 15
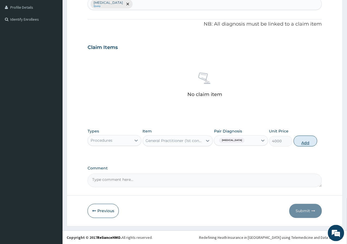
click at [306, 138] on button "Add" at bounding box center [305, 141] width 23 height 11
type input "0"
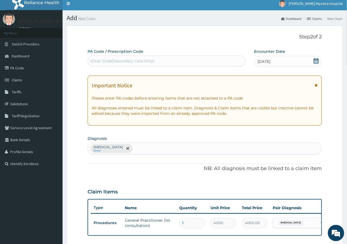
scroll to position [0, 0]
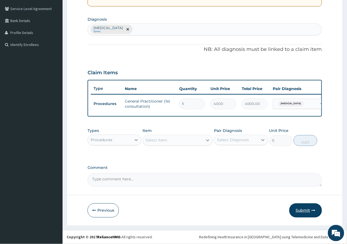
click at [315, 212] on icon "button" at bounding box center [314, 211] width 4 height 4
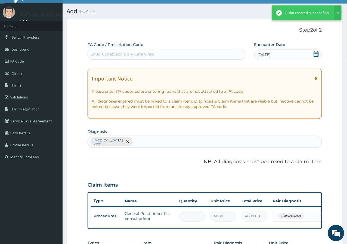
scroll to position [126, 0]
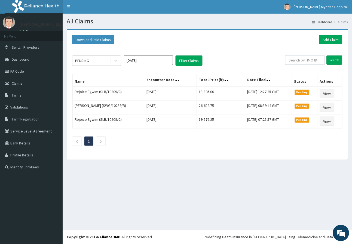
click at [331, 45] on div "Download Paid Claims Add Claim" at bounding box center [206, 39] width 275 height 15
click at [332, 41] on link "Add Claim" at bounding box center [330, 39] width 23 height 9
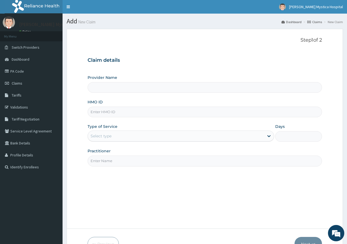
type input "[PERSON_NAME] [GEOGRAPHIC_DATA]"
click at [98, 115] on input "HMO ID" at bounding box center [205, 112] width 234 height 11
paste input "LEP/10025/B"
type input "LEP/10025/E"
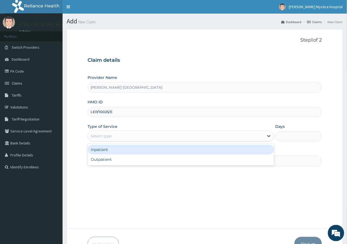
click at [99, 135] on div "Select type" at bounding box center [101, 135] width 21 height 5
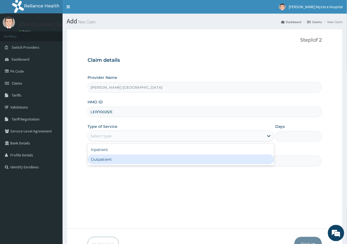
click at [102, 162] on div "Outpatient" at bounding box center [181, 159] width 187 height 10
type input "1"
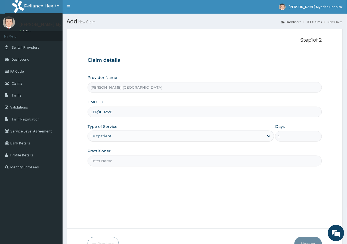
click at [102, 162] on input "Practitioner" at bounding box center [205, 161] width 234 height 11
type input "DR. OGOCHUKWU"
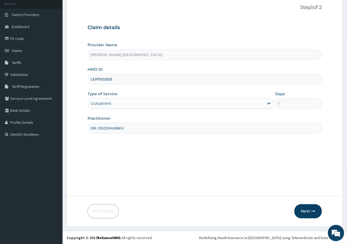
scroll to position [33, 0]
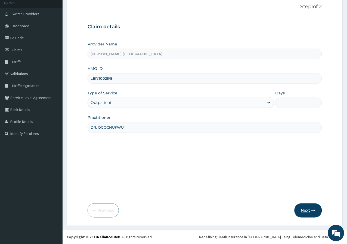
click at [309, 207] on button "Next" at bounding box center [308, 210] width 27 height 14
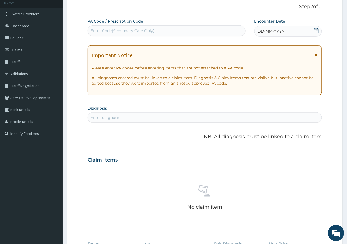
click at [303, 36] on div "DD-MM-YYYY" at bounding box center [288, 31] width 68 height 11
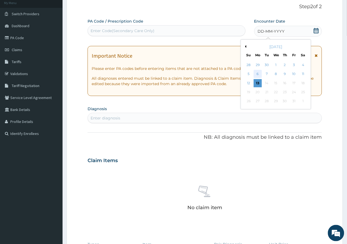
click at [257, 75] on div "6" at bounding box center [258, 74] width 8 height 8
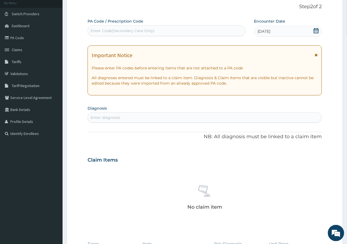
click at [128, 115] on div "Enter diagnosis" at bounding box center [205, 117] width 234 height 9
type input "U"
type input "R"
type input "ACUTE UPPER"
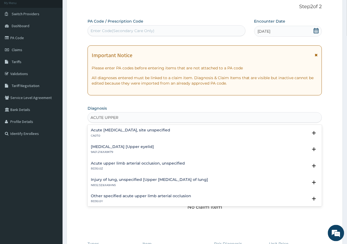
click at [170, 135] on p "CA07.0" at bounding box center [130, 136] width 79 height 4
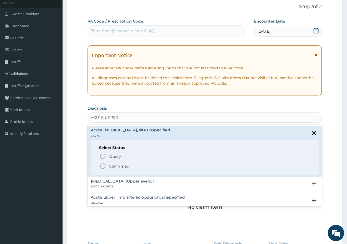
click at [122, 165] on p "Confirmed" at bounding box center [119, 165] width 20 height 5
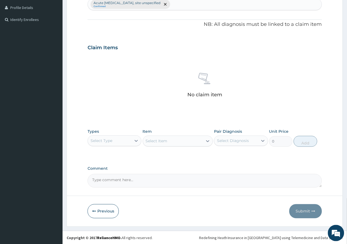
scroll to position [148, 0]
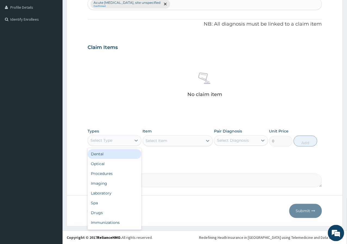
click at [116, 141] on div "Select Type" at bounding box center [110, 140] width 44 height 9
click at [126, 173] on div "Procedures" at bounding box center [115, 174] width 54 height 10
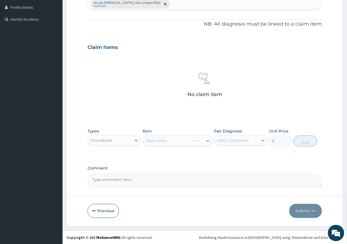
click at [248, 142] on div "Select Diagnosis" at bounding box center [233, 140] width 32 height 5
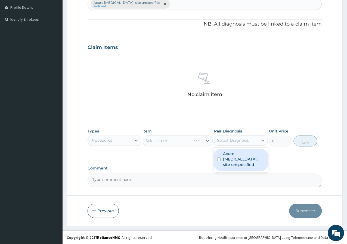
drag, startPoint x: 244, startPoint y: 158, endPoint x: 238, endPoint y: 160, distance: 6.2
click at [244, 159] on label "Acute [MEDICAL_DATA], site unspecified" at bounding box center [244, 159] width 42 height 16
checkbox input "true"
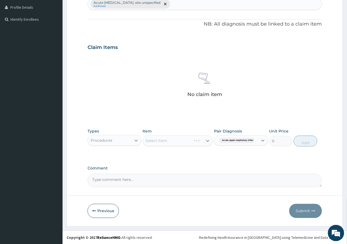
click at [169, 164] on div "PA Code / Prescription Code Enter Code(Secondary Care Only) Encounter Date [DAT…" at bounding box center [205, 45] width 234 height 283
click at [205, 138] on icon at bounding box center [207, 140] width 5 height 5
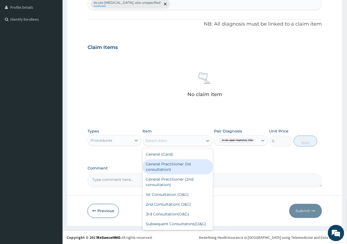
click at [194, 162] on div "General Practitioner (1st consultation)" at bounding box center [178, 166] width 70 height 15
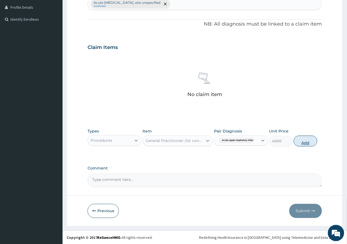
click at [312, 142] on button "Add" at bounding box center [305, 141] width 23 height 11
type input "0"
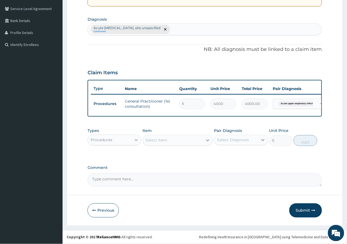
click at [133, 140] on div at bounding box center [136, 140] width 10 height 10
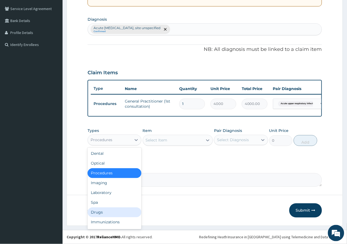
drag, startPoint x: 104, startPoint y: 206, endPoint x: 108, endPoint y: 213, distance: 7.8
click at [108, 213] on div "Dental Optical Procedures Imaging Laboratory Spa Drugs Immunizations Others Gym" at bounding box center [115, 189] width 54 height 82
click at [108, 213] on div "Drugs" at bounding box center [115, 212] width 54 height 10
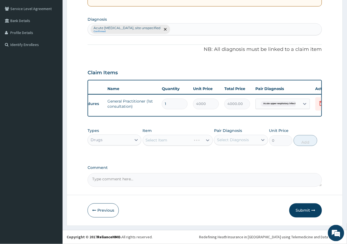
scroll to position [0, 0]
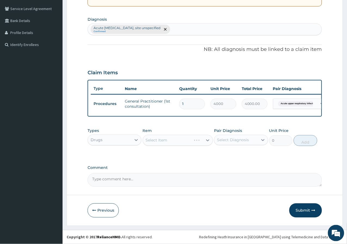
click at [169, 142] on div "Select Item" at bounding box center [178, 140] width 70 height 11
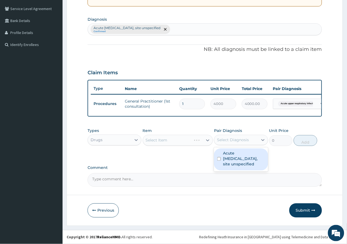
click at [227, 138] on div "Select Diagnosis" at bounding box center [233, 139] width 32 height 5
click at [229, 159] on label "Acute [MEDICAL_DATA], site unspecified" at bounding box center [244, 159] width 42 height 16
checkbox input "true"
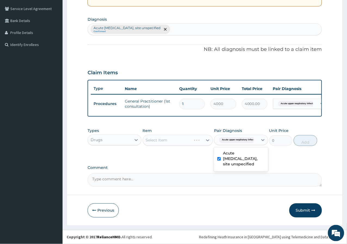
drag, startPoint x: 187, startPoint y: 161, endPoint x: 182, endPoint y: 161, distance: 4.6
click at [186, 161] on div "PA Code / Prescription Code Enter Code(Secondary Care Only) Encounter Date [DAT…" at bounding box center [205, 58] width 234 height 257
click at [185, 141] on div "Select Item" at bounding box center [173, 140] width 60 height 9
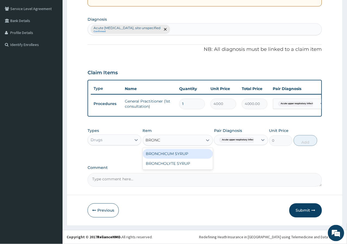
type input "BRONCH"
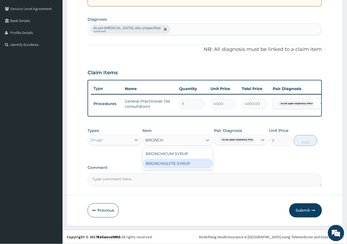
click at [186, 166] on div "BRONCHOLYTE SYRUP" at bounding box center [178, 164] width 70 height 10
type input "600"
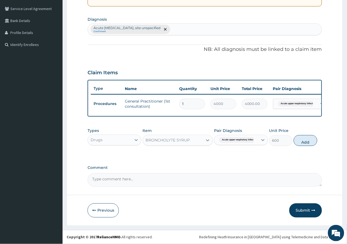
click at [179, 143] on div "BRONCHOLYTE SYRUP" at bounding box center [168, 140] width 44 height 5
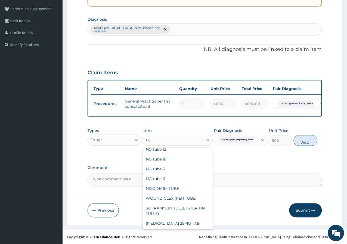
scroll to position [102, 0]
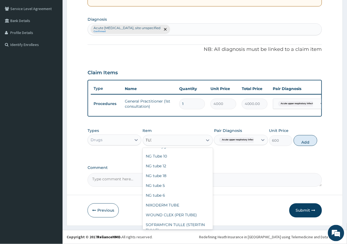
type input "TUXI"
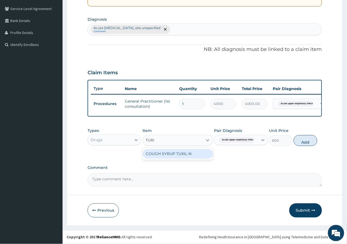
click at [177, 153] on div "COUGH SYRUP TUXIL-N" at bounding box center [178, 154] width 70 height 10
type input "650"
click at [191, 143] on div "COUGH SYRUP TUXIL-N" at bounding box center [169, 140] width 46 height 5
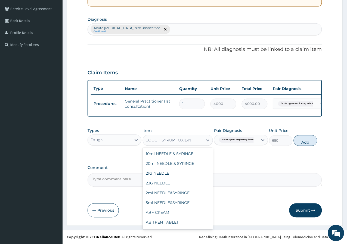
scroll to position [5490, 0]
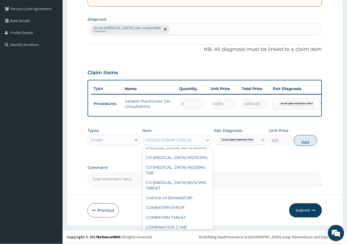
type input "I"
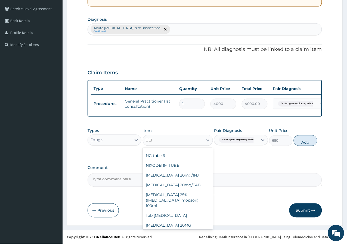
scroll to position [210, 0]
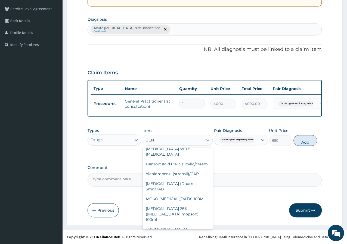
type input "BENY"
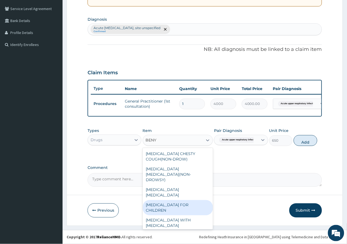
click at [195, 200] on div "[MEDICAL_DATA] FOR CHILDREN" at bounding box center [178, 207] width 70 height 15
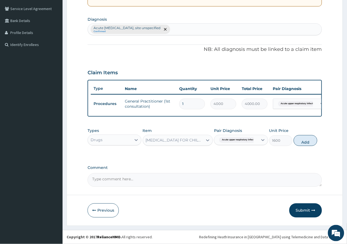
click at [311, 140] on button "Add" at bounding box center [305, 140] width 23 height 11
type input "0"
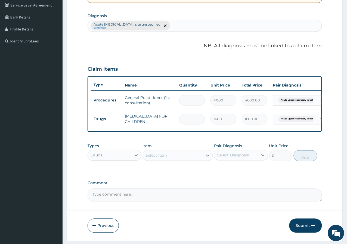
click at [162, 157] on div "Select Item" at bounding box center [157, 155] width 22 height 5
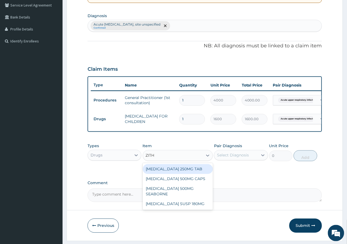
type input "ZITHR"
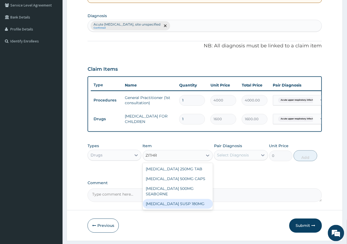
click at [189, 209] on div "[MEDICAL_DATA] SUSP 180MG" at bounding box center [178, 204] width 70 height 10
type input "5000"
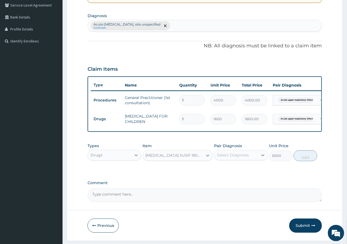
click at [257, 158] on div "Select Diagnosis" at bounding box center [236, 155] width 44 height 9
drag, startPoint x: 180, startPoint y: 177, endPoint x: 185, endPoint y: 137, distance: 40.6
click at [180, 176] on div "PA Code / Prescription Code Enter Code(Secondary Care Only) Encounter Date [DAT…" at bounding box center [205, 64] width 234 height 276
click at [210, 30] on div "Acute [MEDICAL_DATA], site unspecified Confirmed" at bounding box center [205, 25] width 234 height 11
type input "BACTERIA"
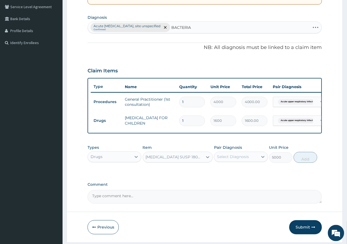
scroll to position [115, 0]
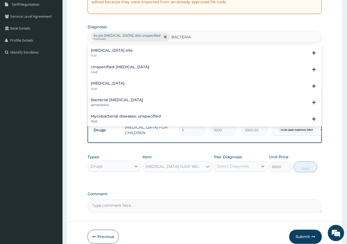
click at [133, 54] on p "1C41" at bounding box center [112, 56] width 42 height 4
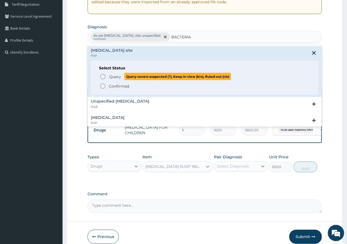
click at [107, 77] on span "Query Query covers suspected (?), Keep in view (kiv), Ruled out (r/o)" at bounding box center [205, 76] width 211 height 7
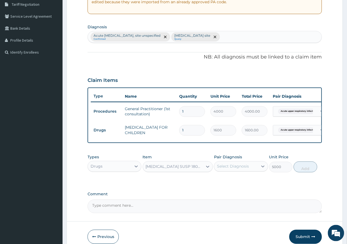
click at [219, 168] on div "Select Diagnosis" at bounding box center [233, 166] width 32 height 5
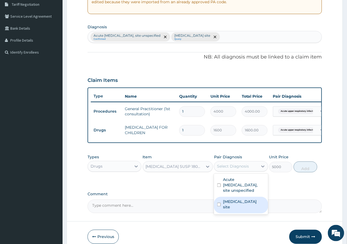
click at [237, 204] on label "[MEDICAL_DATA] site" at bounding box center [244, 204] width 42 height 11
checkbox input "true"
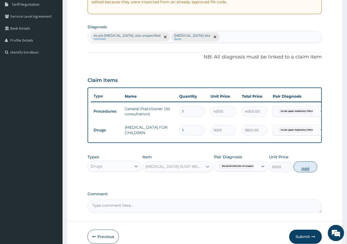
click at [295, 171] on button "Add" at bounding box center [305, 167] width 23 height 11
type input "0"
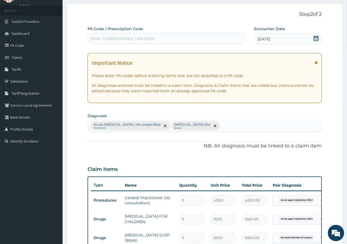
scroll to position [24, 0]
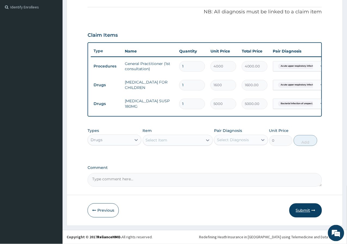
click at [302, 208] on button "Submit" at bounding box center [305, 210] width 33 height 14
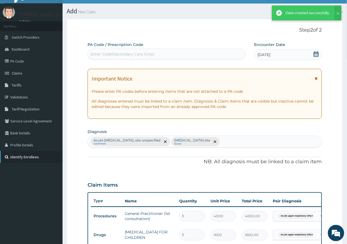
scroll to position [164, 0]
